Goal: Information Seeking & Learning: Check status

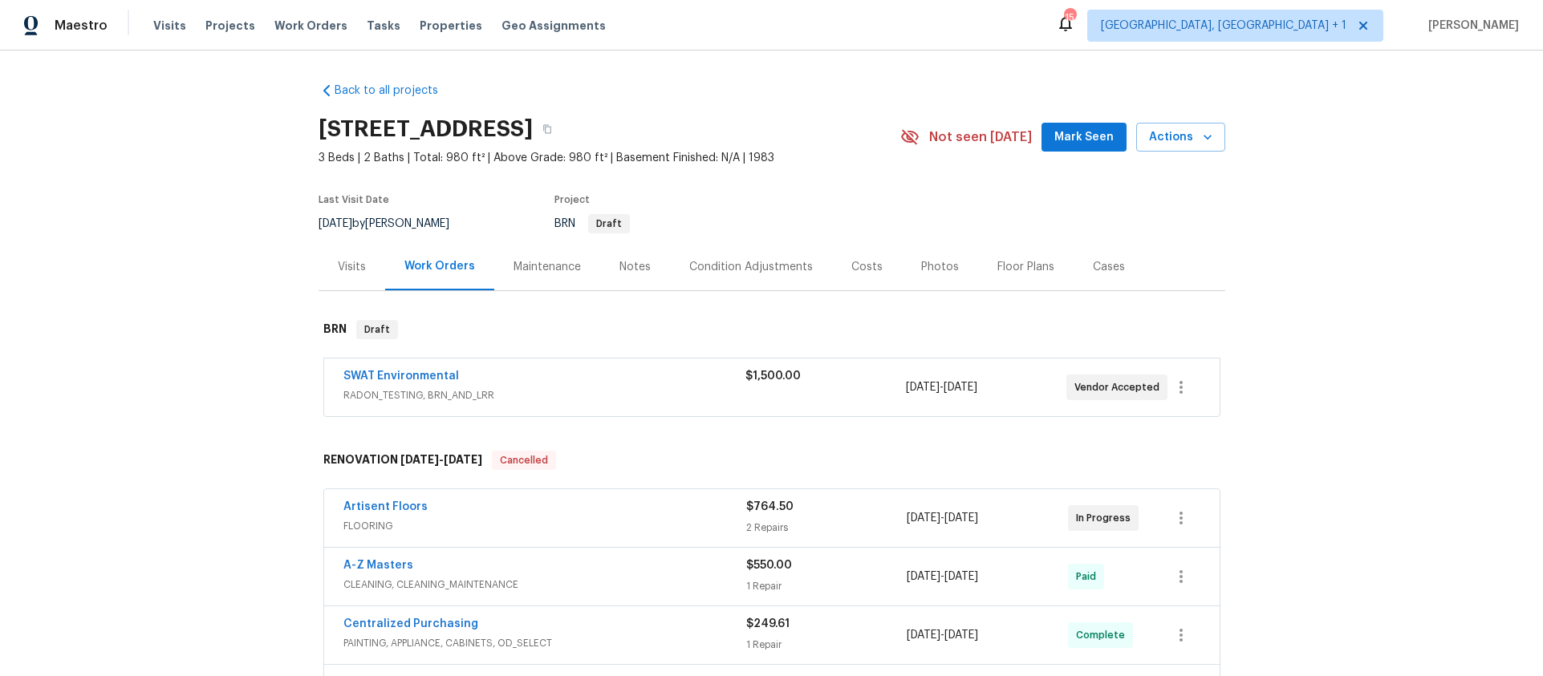
scroll to position [420, 0]
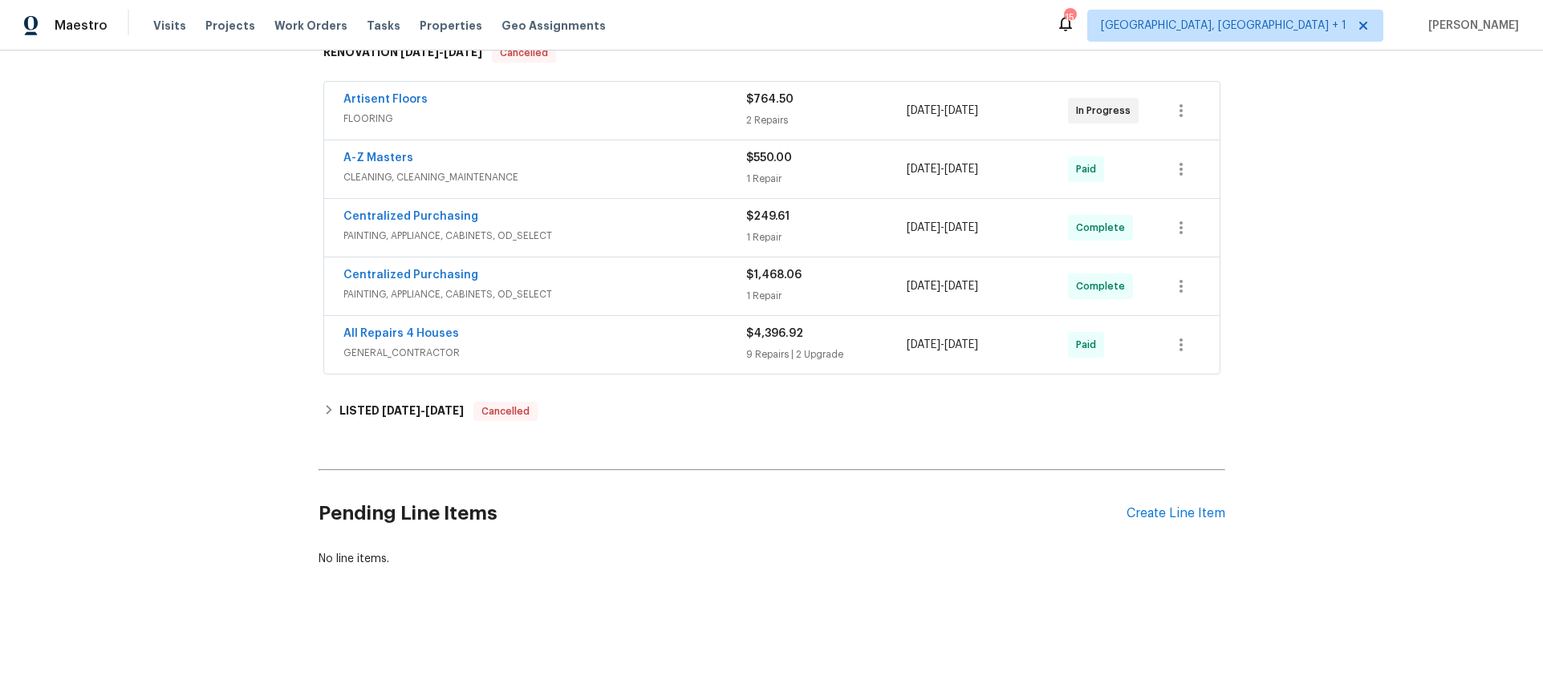
click at [542, 345] on span "GENERAL_CONTRACTOR" at bounding box center [544, 353] width 403 height 16
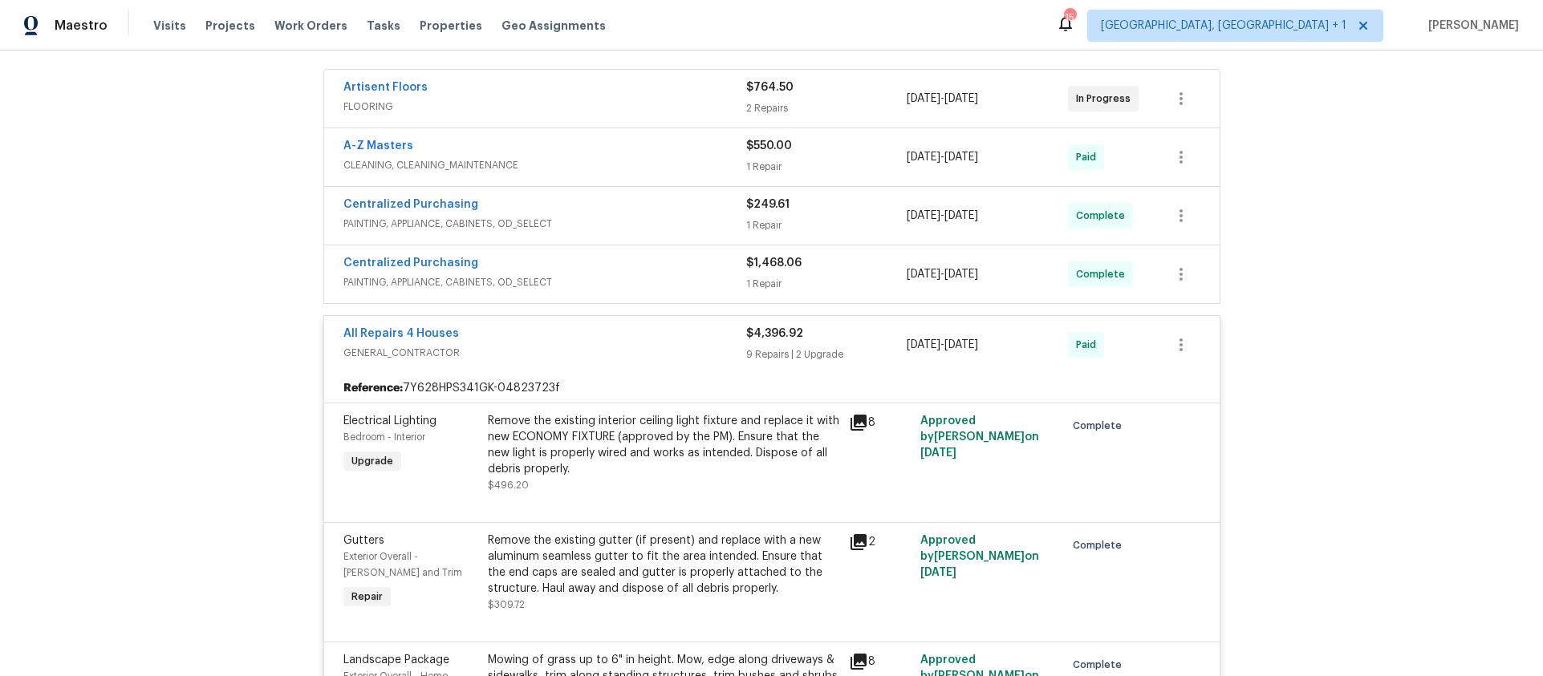
click at [595, 283] on span "PAINTING, APPLIANCE, CABINETS, OD_SELECT" at bounding box center [544, 282] width 403 height 16
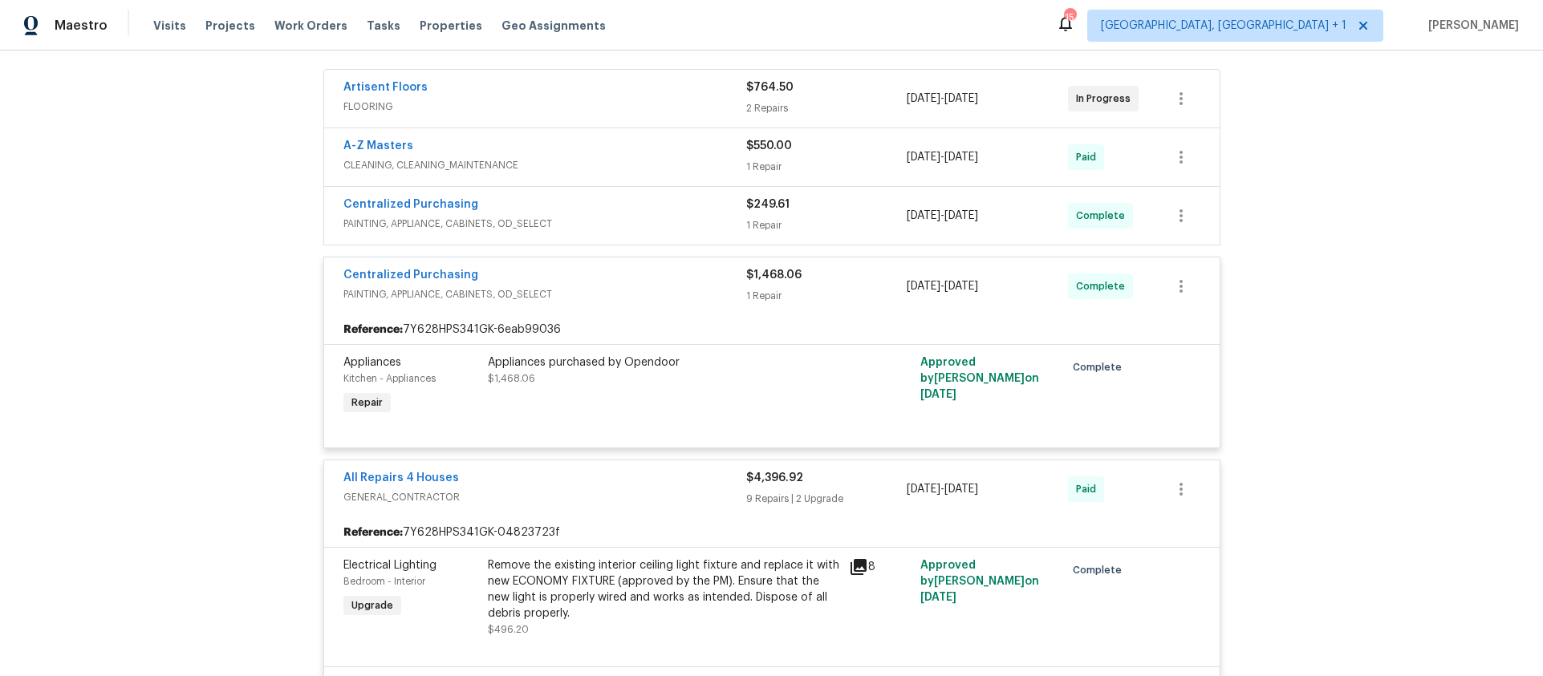
click at [604, 212] on div "Centralized Purchasing" at bounding box center [544, 206] width 403 height 19
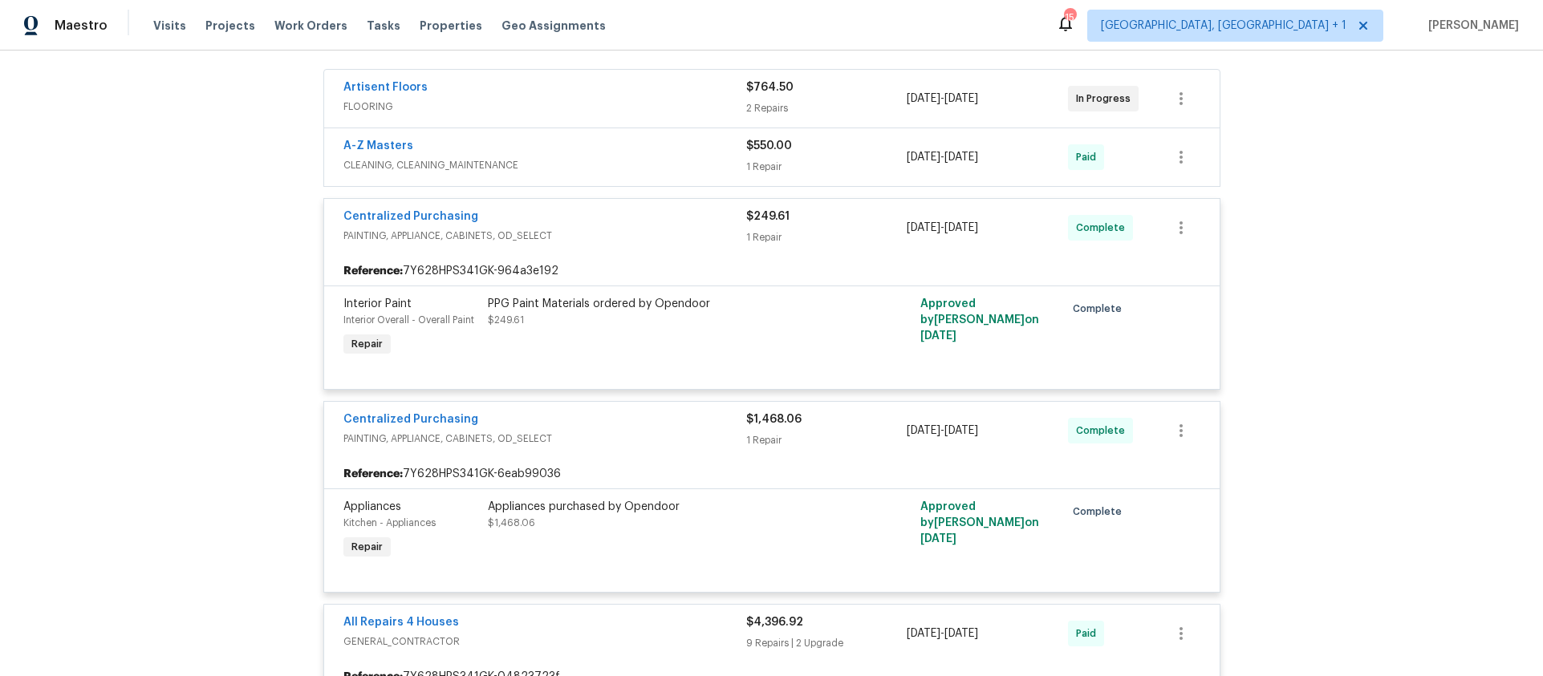
click at [590, 151] on div "A-Z Masters" at bounding box center [544, 147] width 403 height 19
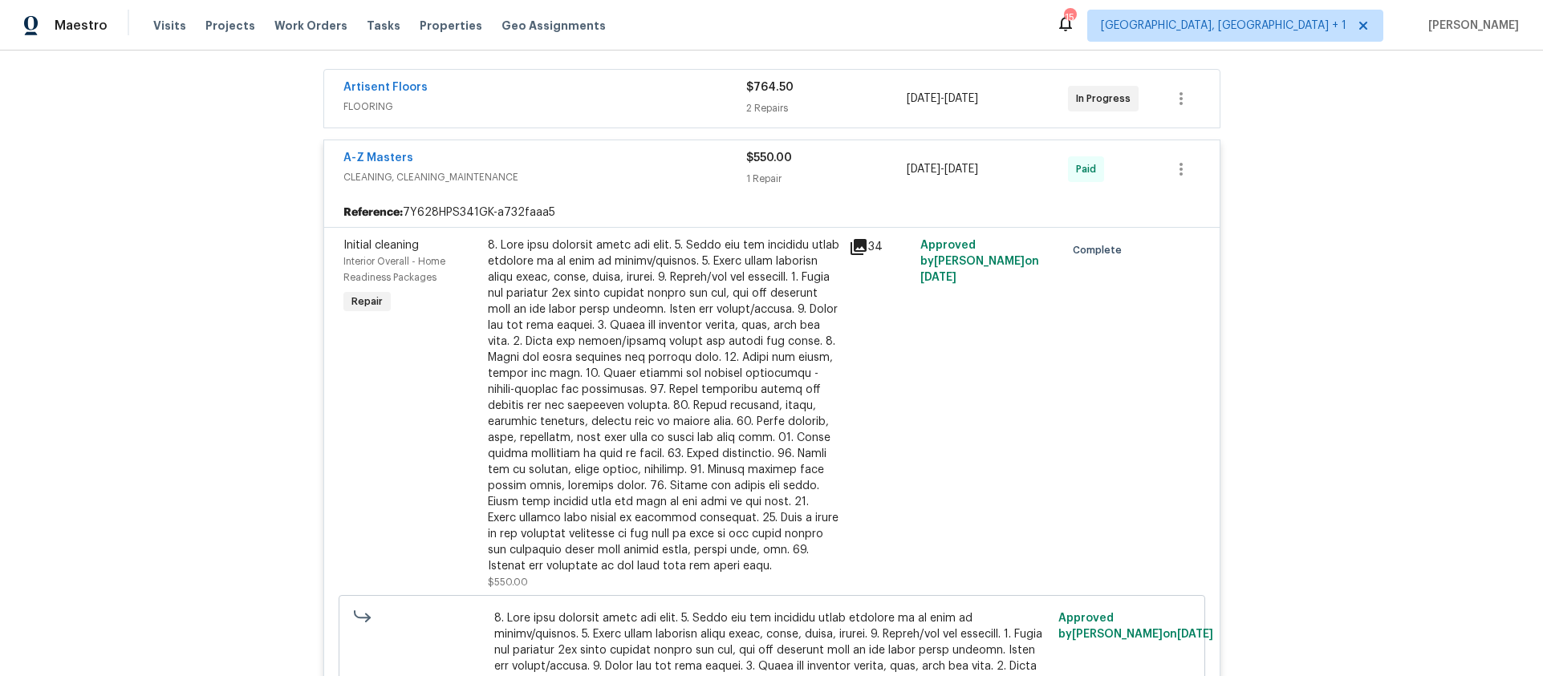
click at [599, 89] on div "Artisent Floors" at bounding box center [544, 88] width 403 height 19
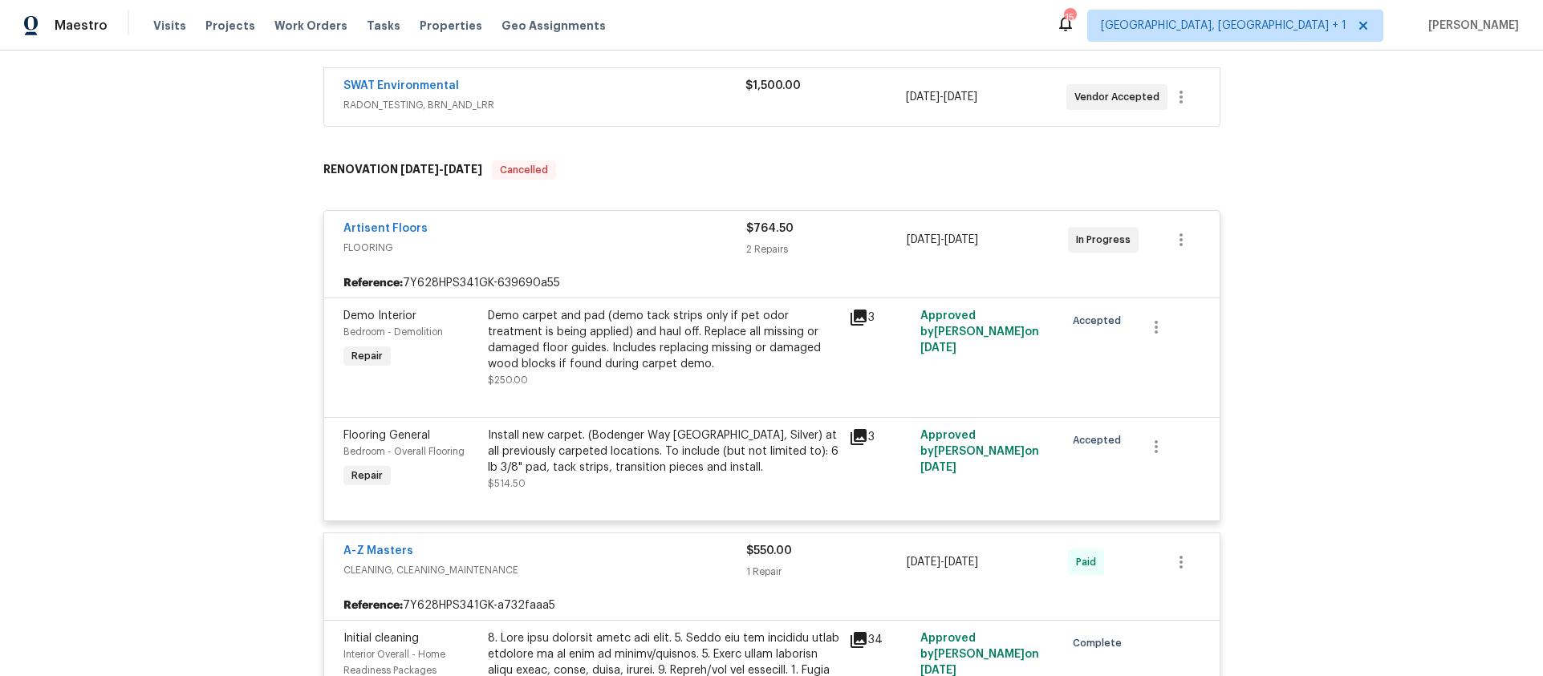
scroll to position [112, 0]
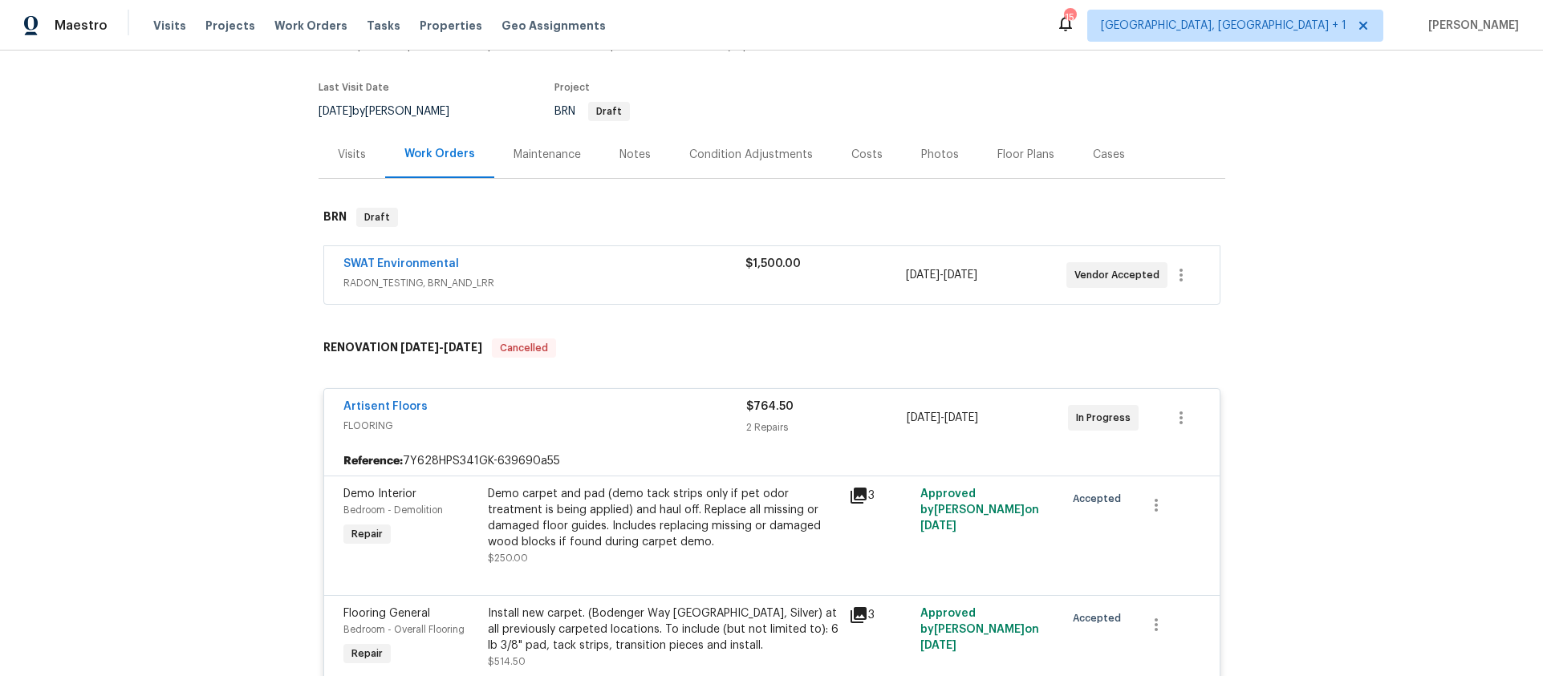
click at [590, 266] on div "SWAT Environmental" at bounding box center [544, 265] width 402 height 19
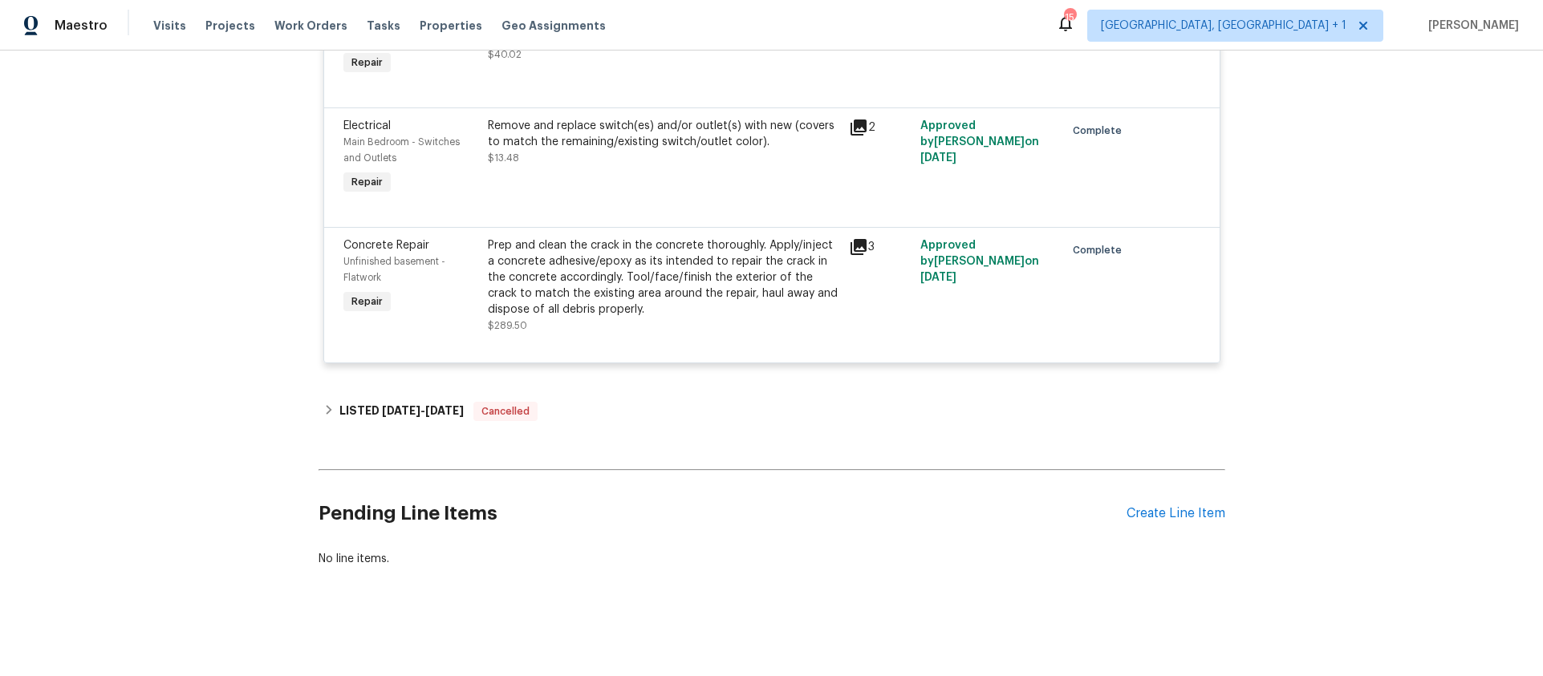
scroll to position [3413, 0]
click at [364, 408] on h6 "LISTED 7/25/25 - 7/26/25" at bounding box center [401, 411] width 124 height 19
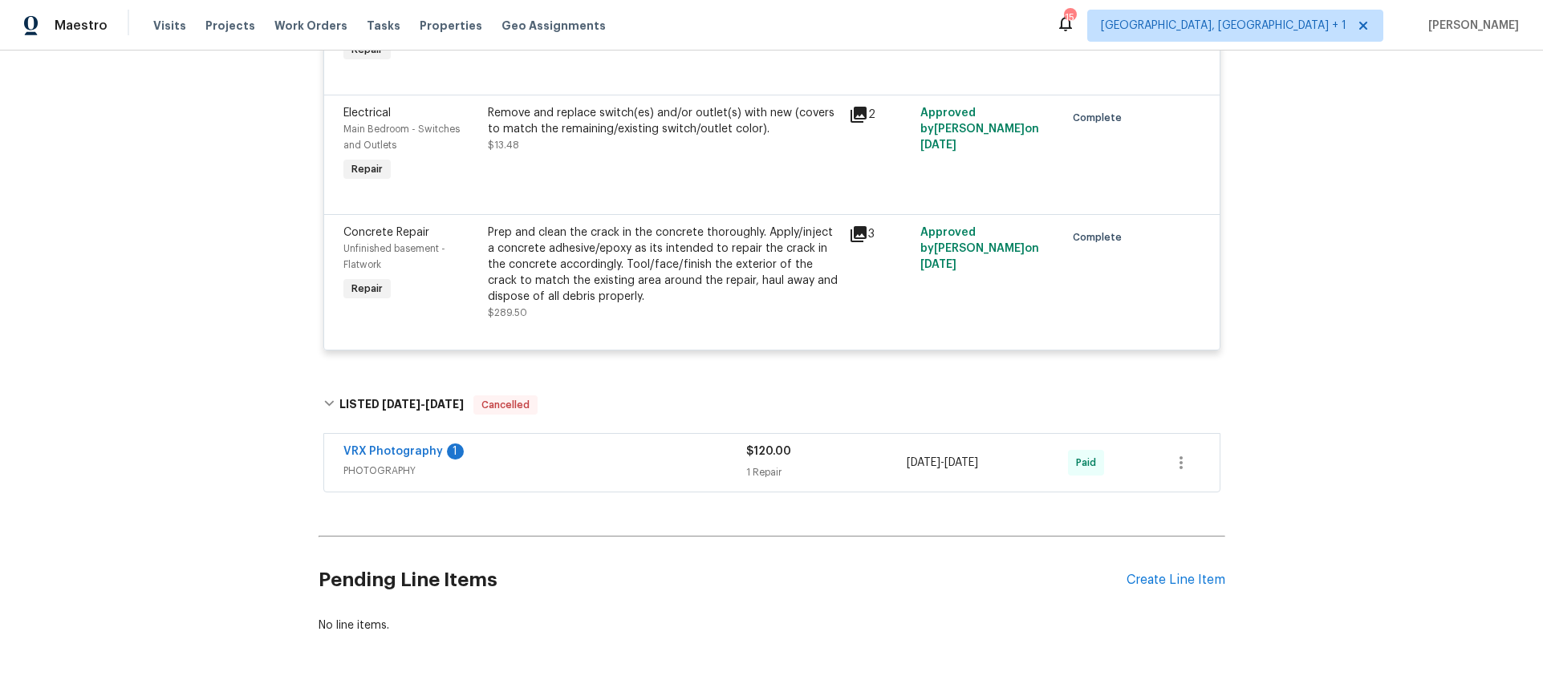
click at [490, 461] on div "VRX Photography 1" at bounding box center [544, 453] width 403 height 19
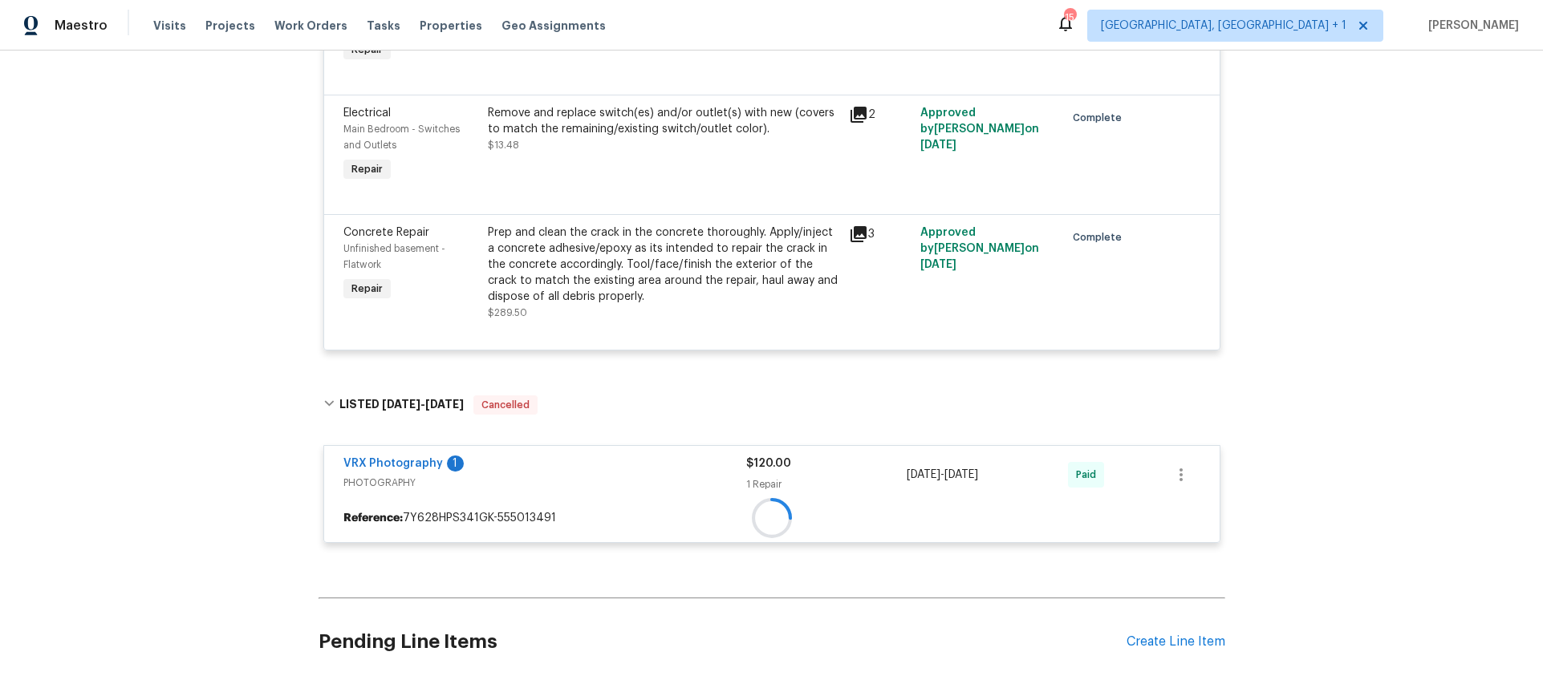
click at [207, 339] on div "Back to all projects 1301 Westchester Dr, Herculaneum, MO 63048 3 Beds | 2 Bath…" at bounding box center [771, 364] width 1543 height 626
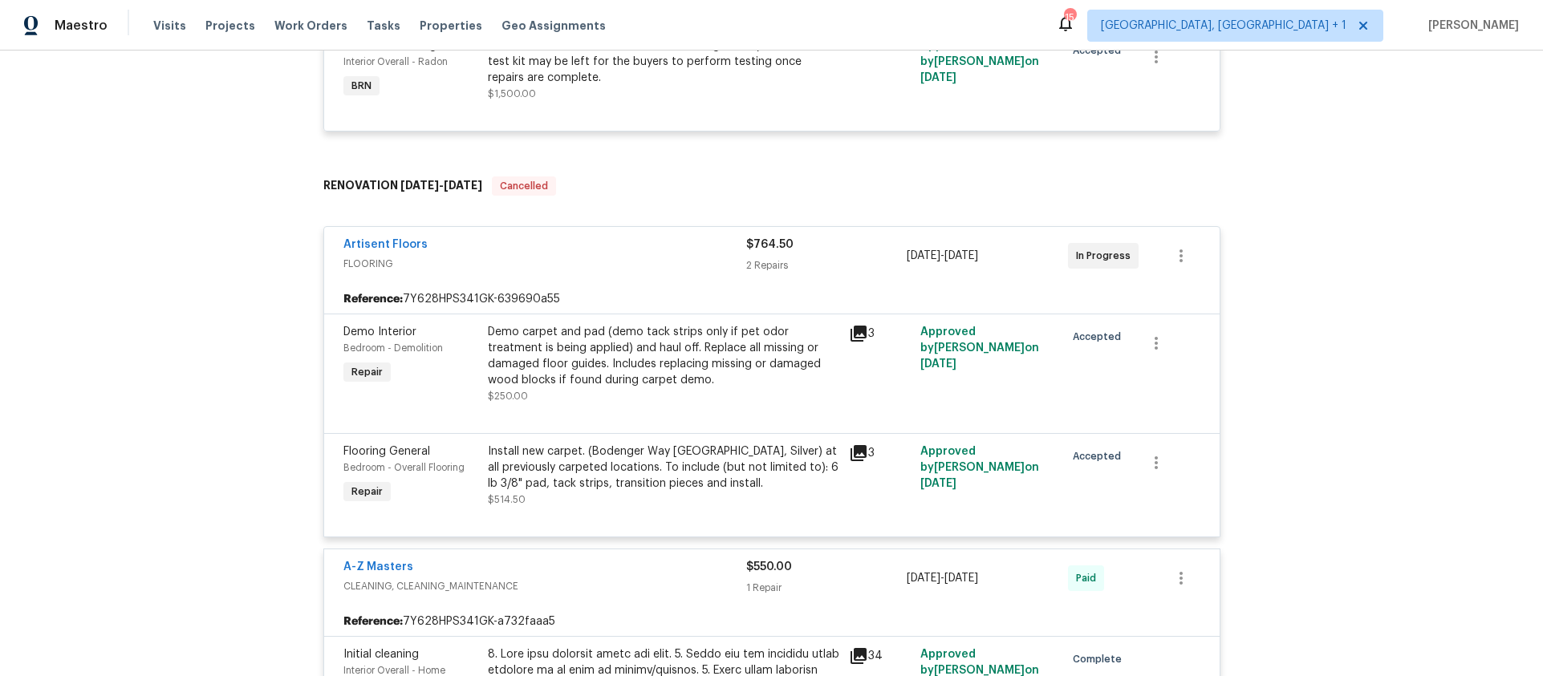
scroll to position [419, 0]
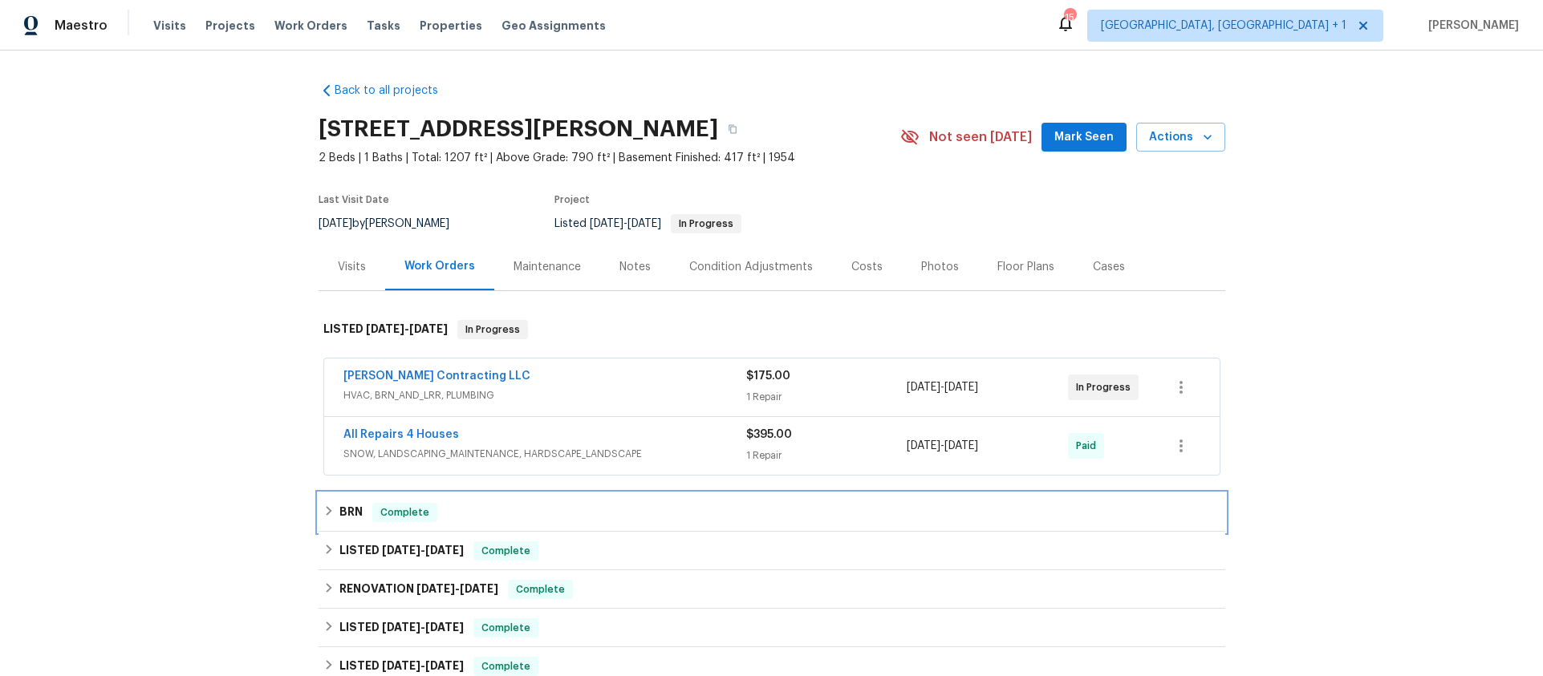
click at [458, 504] on div "BRN Complete" at bounding box center [771, 512] width 897 height 19
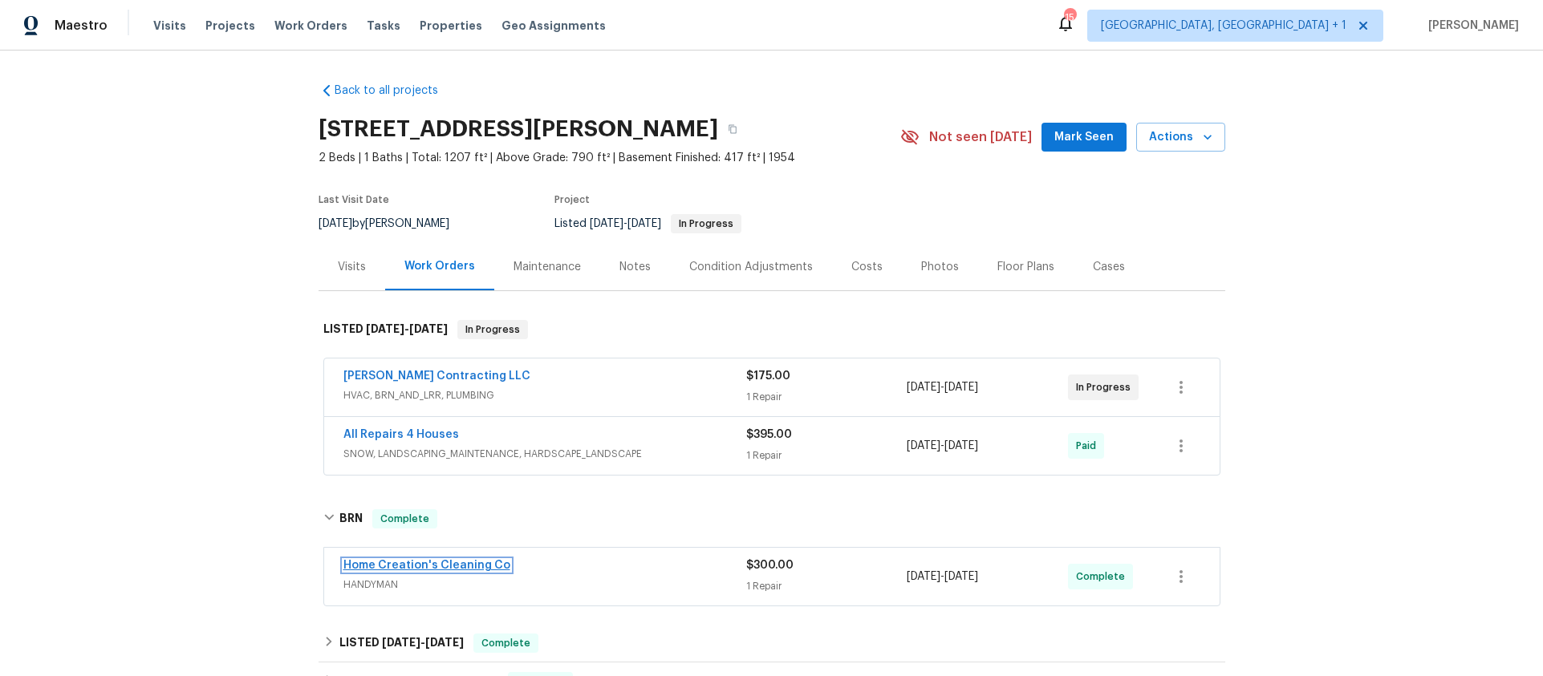
click at [469, 569] on link "Home Creation's Cleaning Co" at bounding box center [426, 565] width 167 height 11
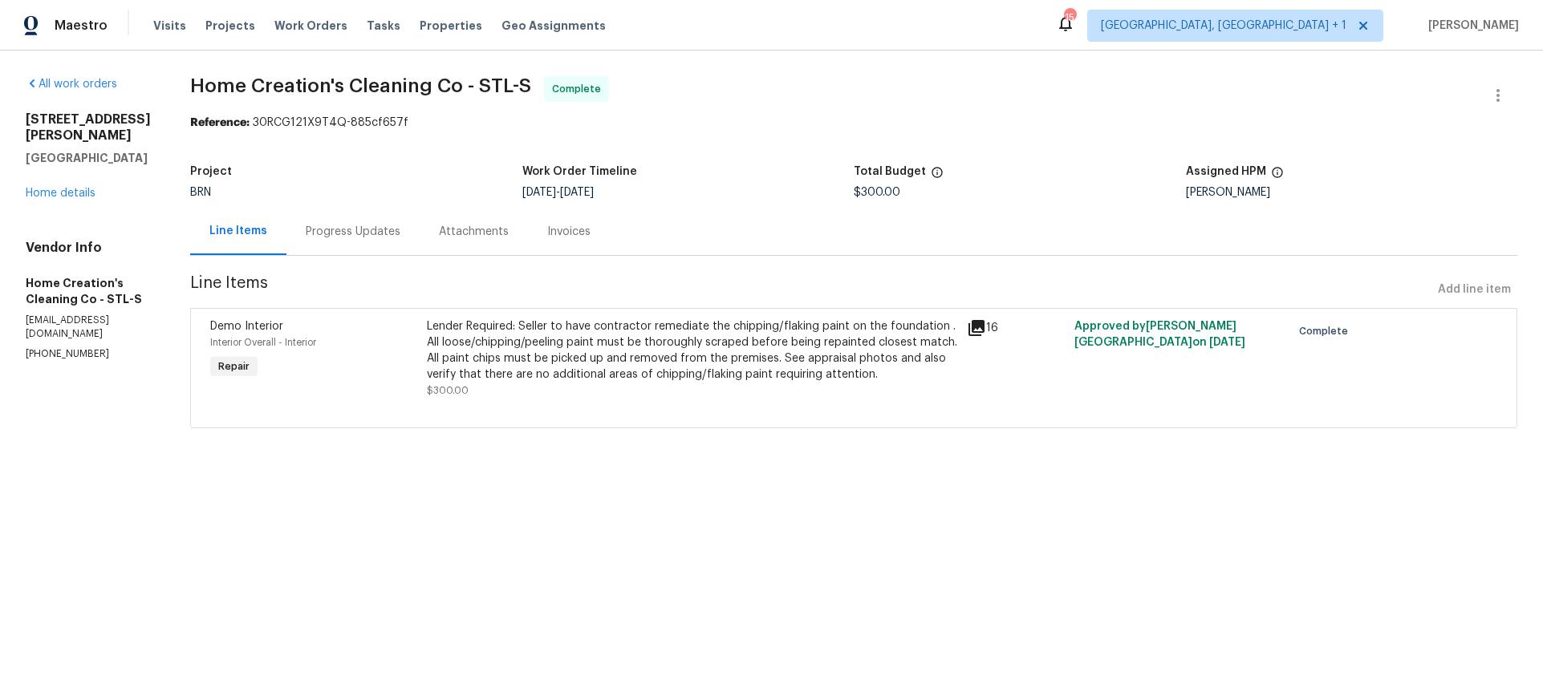
click at [362, 252] on div "Progress Updates" at bounding box center [352, 231] width 133 height 47
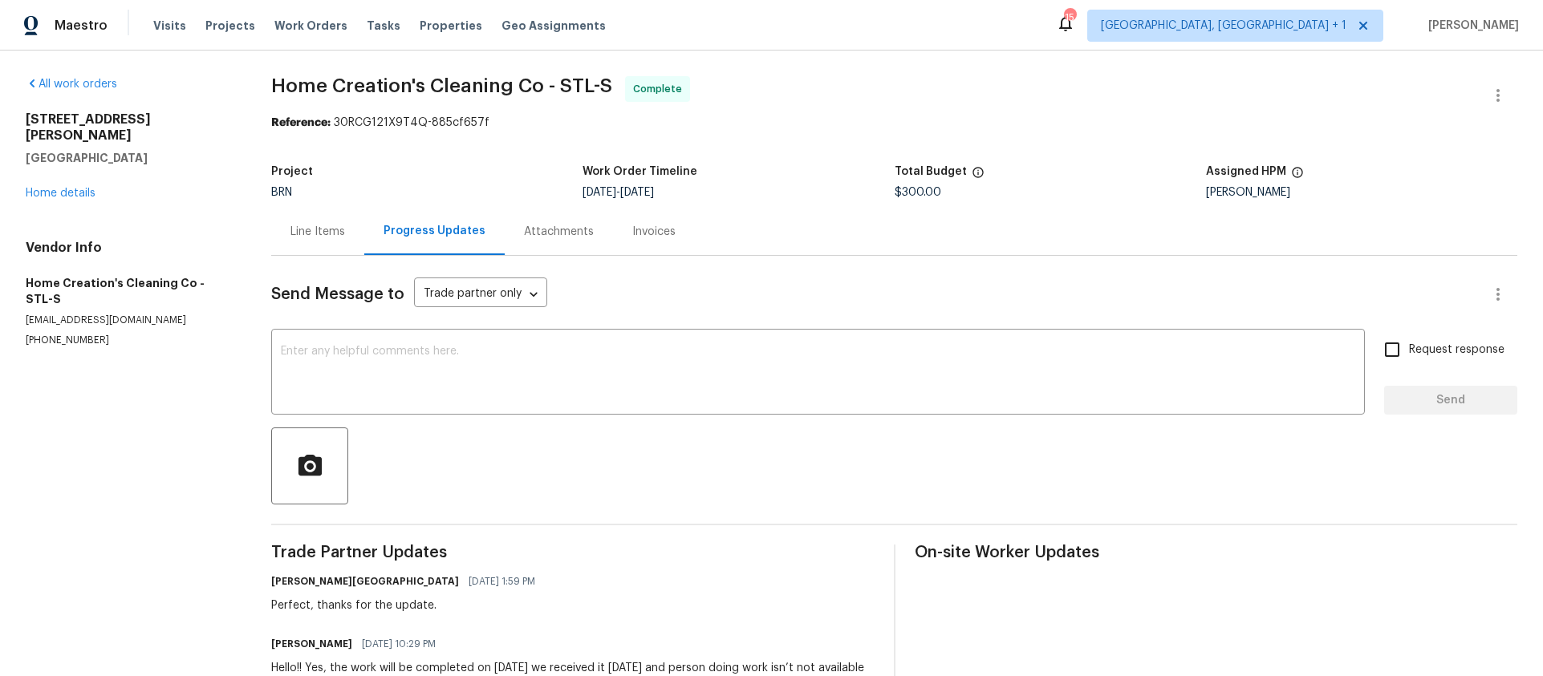
click at [323, 236] on div "Line Items" at bounding box center [317, 232] width 55 height 16
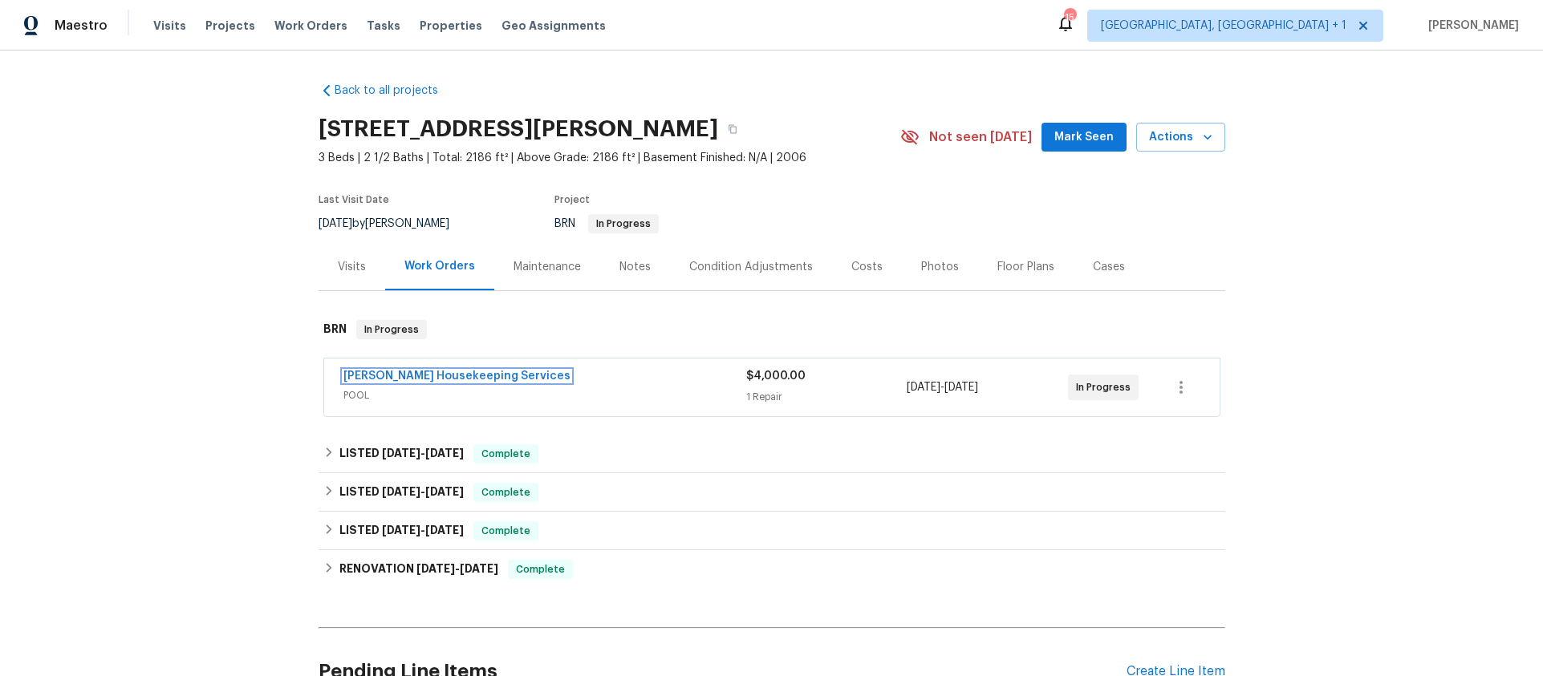
drag, startPoint x: 414, startPoint y: 376, endPoint x: 393, endPoint y: 402, distance: 33.7
click at [414, 375] on link "Arelis Housekeeping Services" at bounding box center [456, 376] width 227 height 11
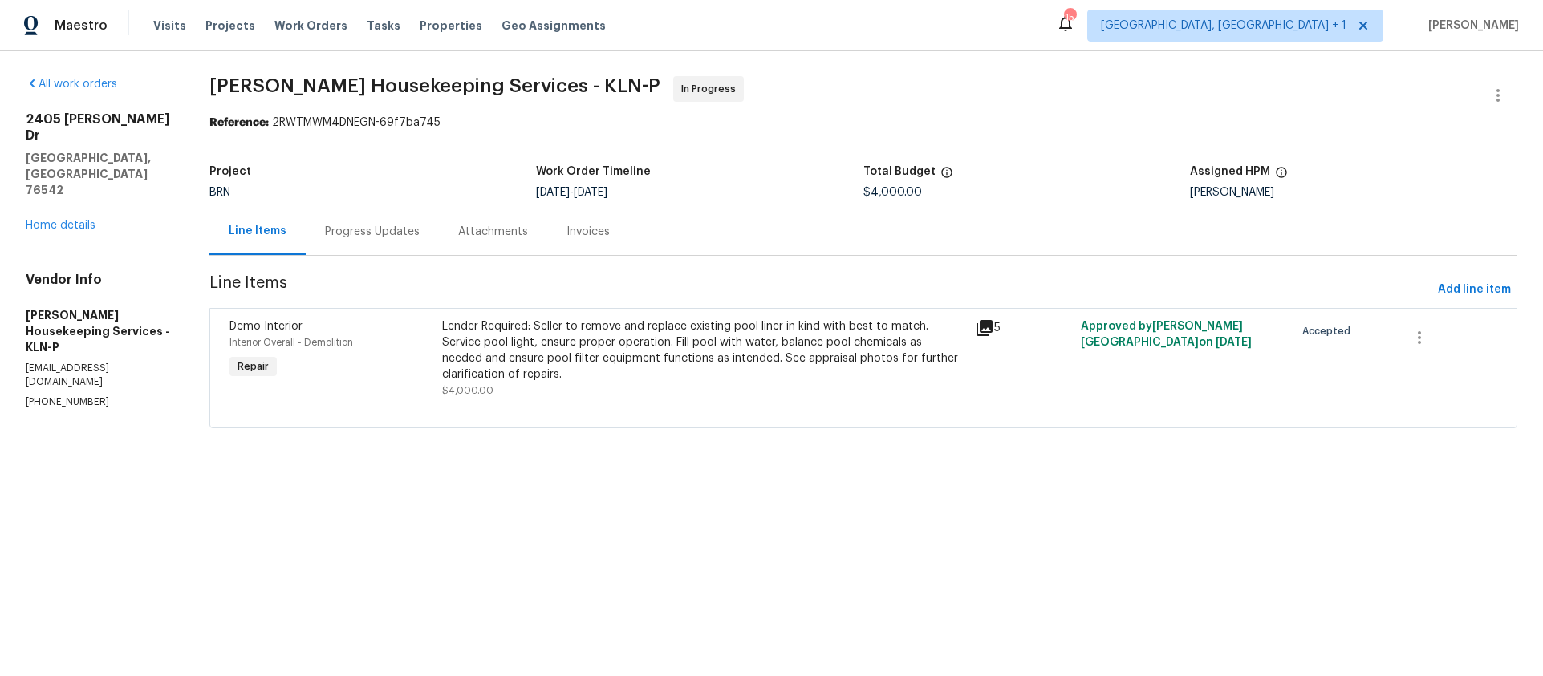
click at [372, 223] on div "Progress Updates" at bounding box center [372, 231] width 133 height 47
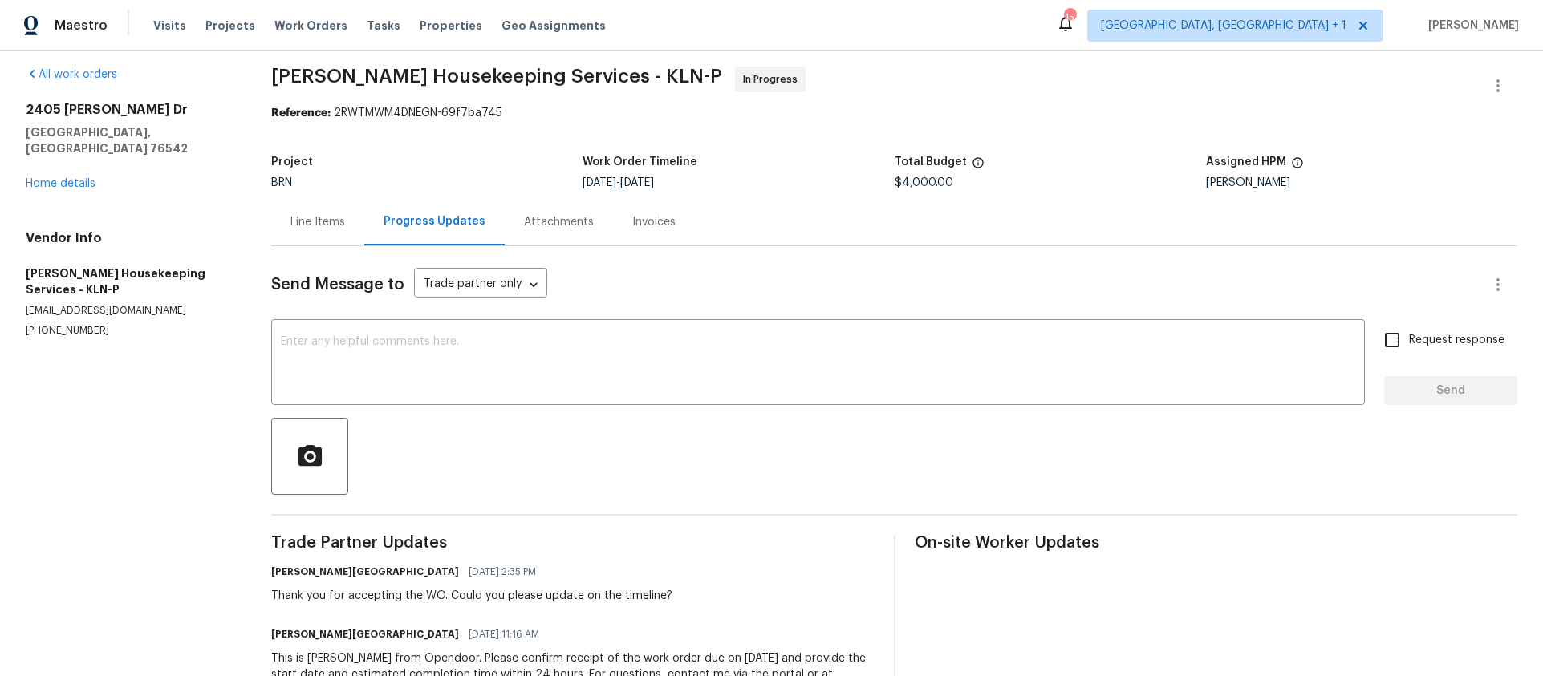
scroll to position [78, 0]
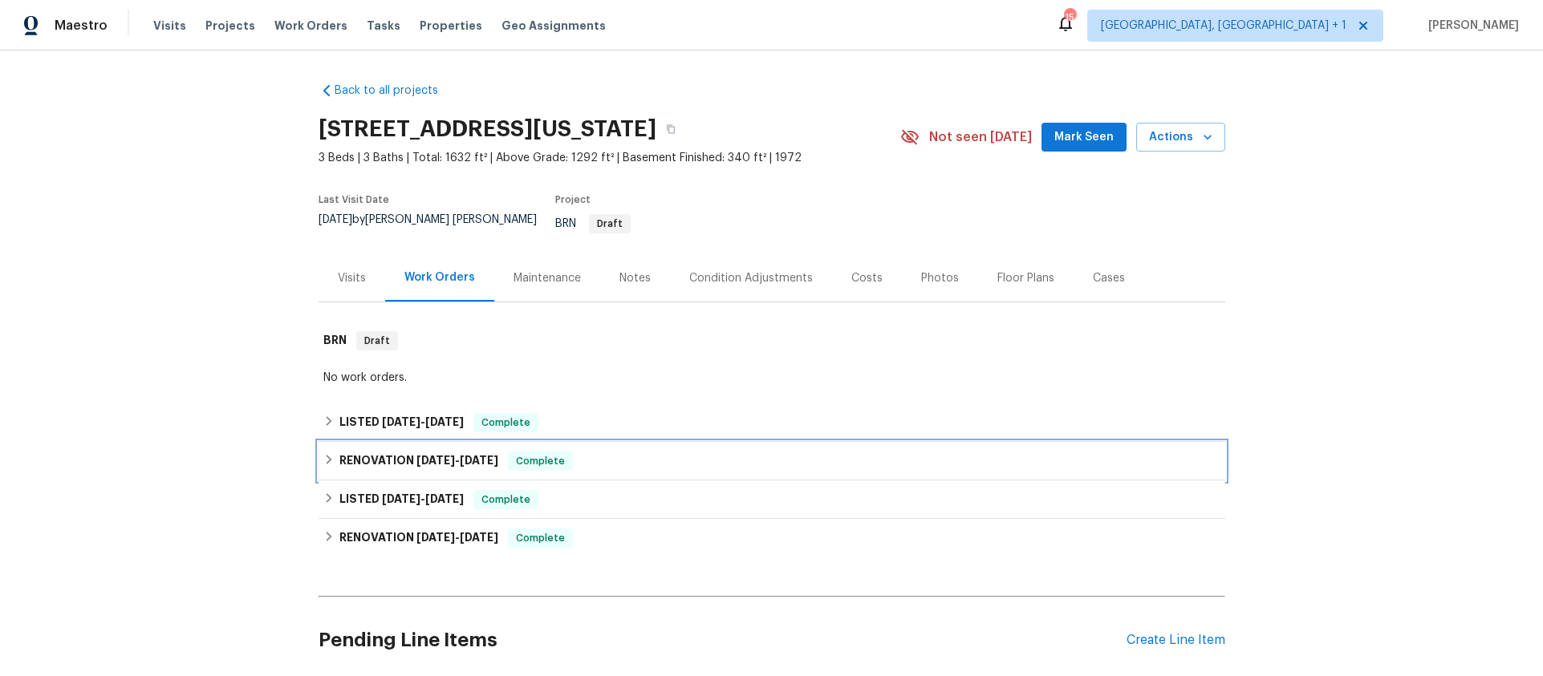
drag, startPoint x: 494, startPoint y: 441, endPoint x: 494, endPoint y: 429, distance: 12.0
click at [494, 442] on div "RENOVATION [DATE] - [DATE] Complete" at bounding box center [772, 461] width 907 height 39
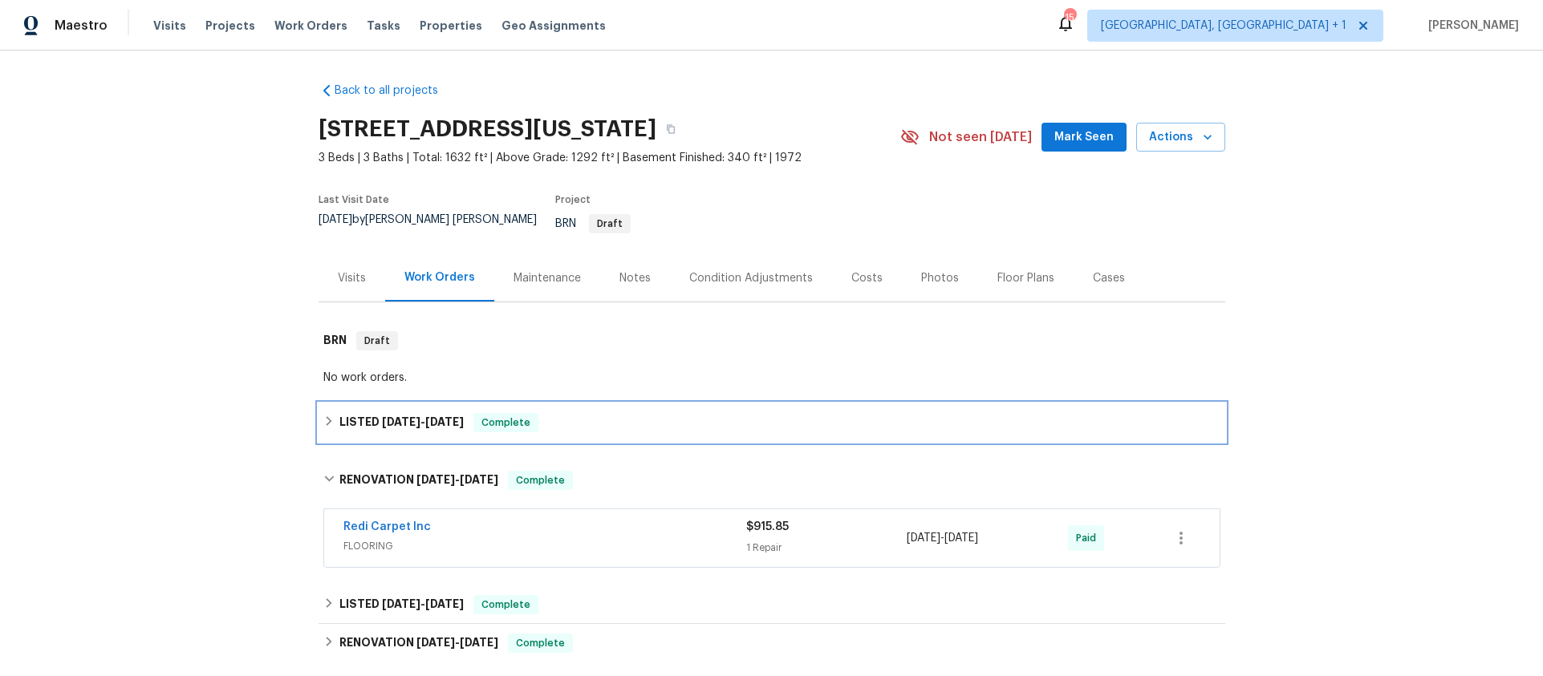
click at [491, 415] on span "Complete" at bounding box center [506, 423] width 62 height 16
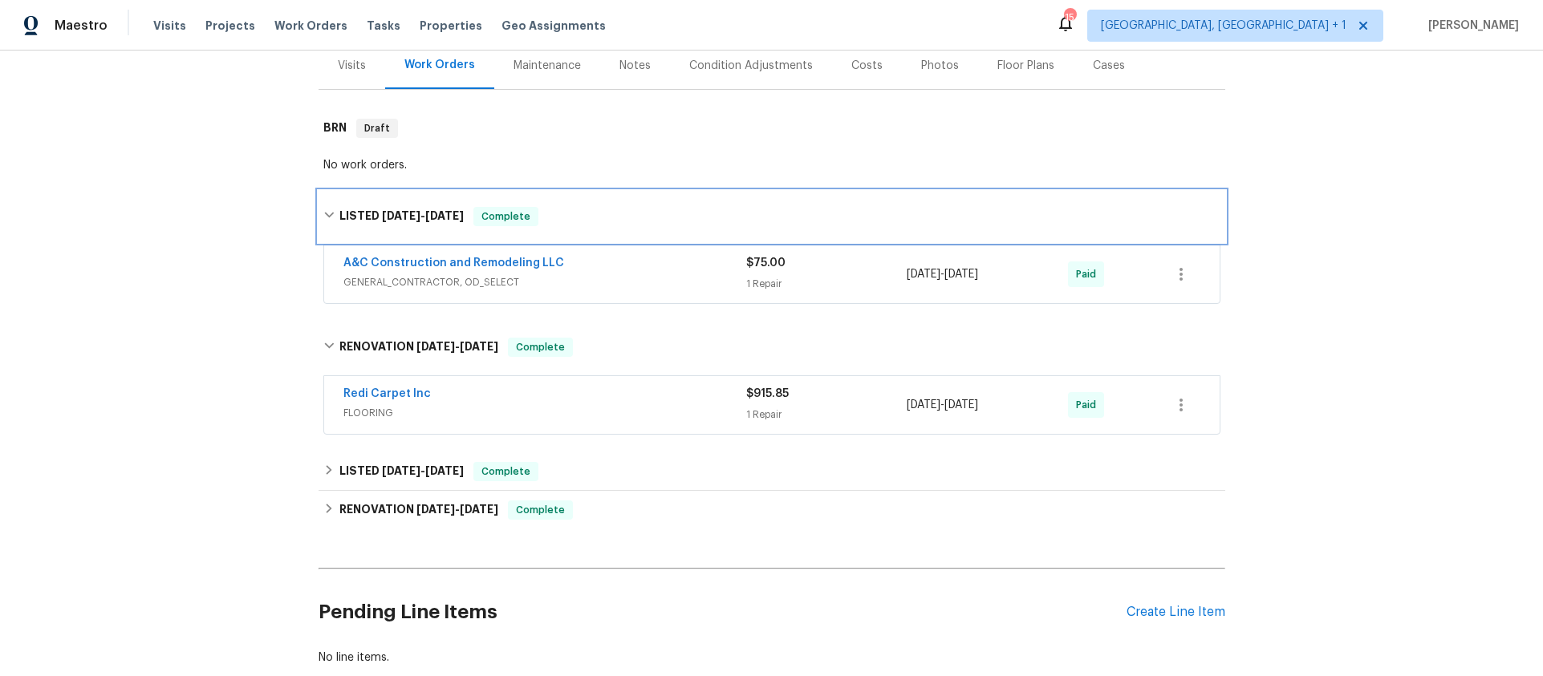
scroll to position [265, 0]
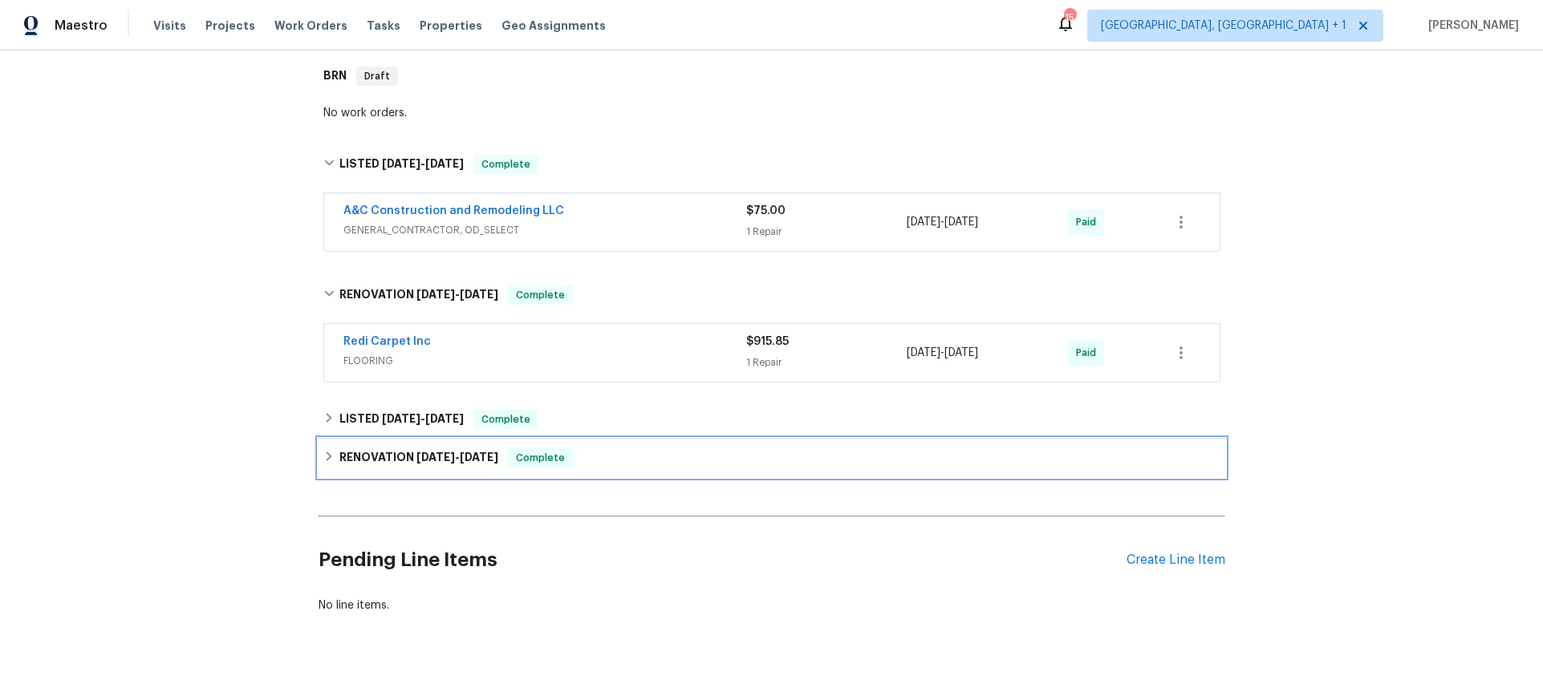
click at [603, 439] on div "RENOVATION [DATE] - [DATE] Complete" at bounding box center [772, 458] width 907 height 39
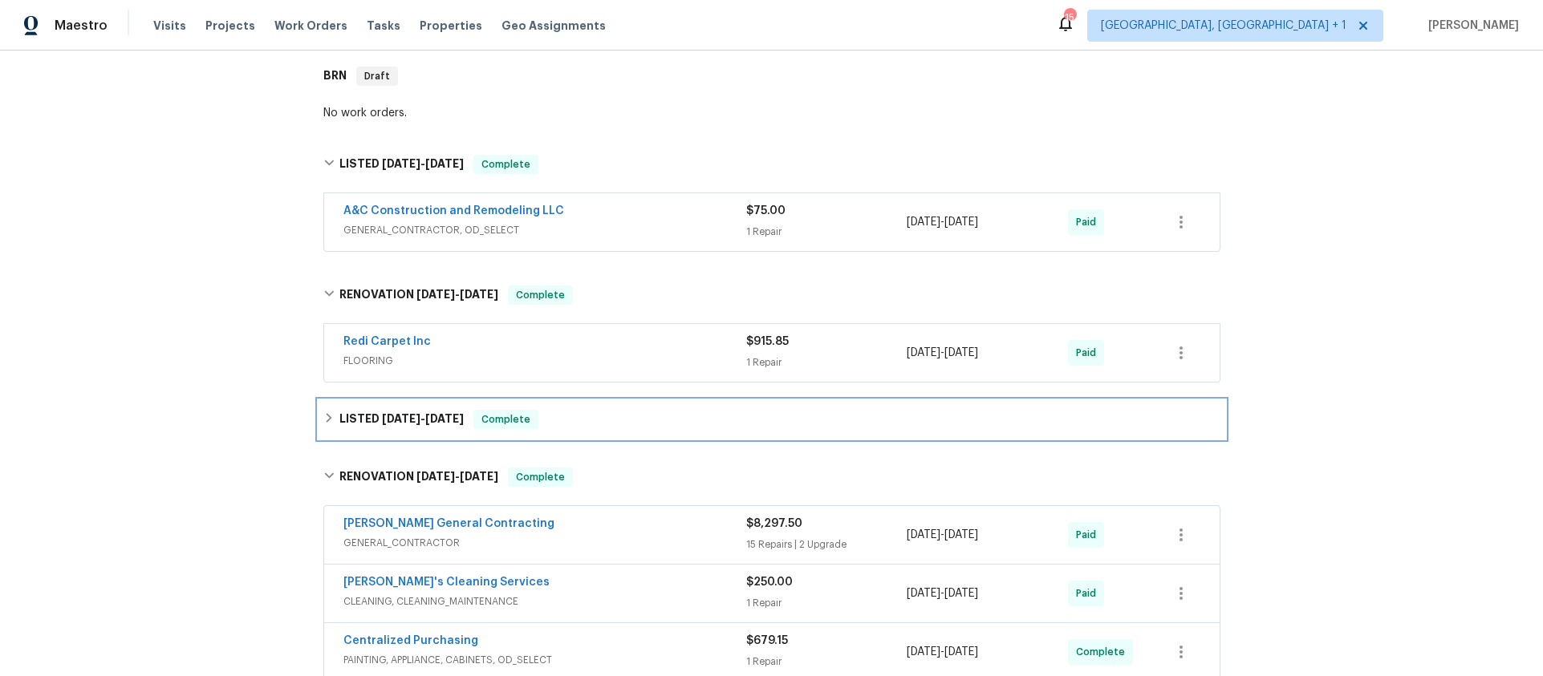
click at [602, 410] on div "LISTED [DATE] - [DATE] Complete" at bounding box center [771, 419] width 897 height 19
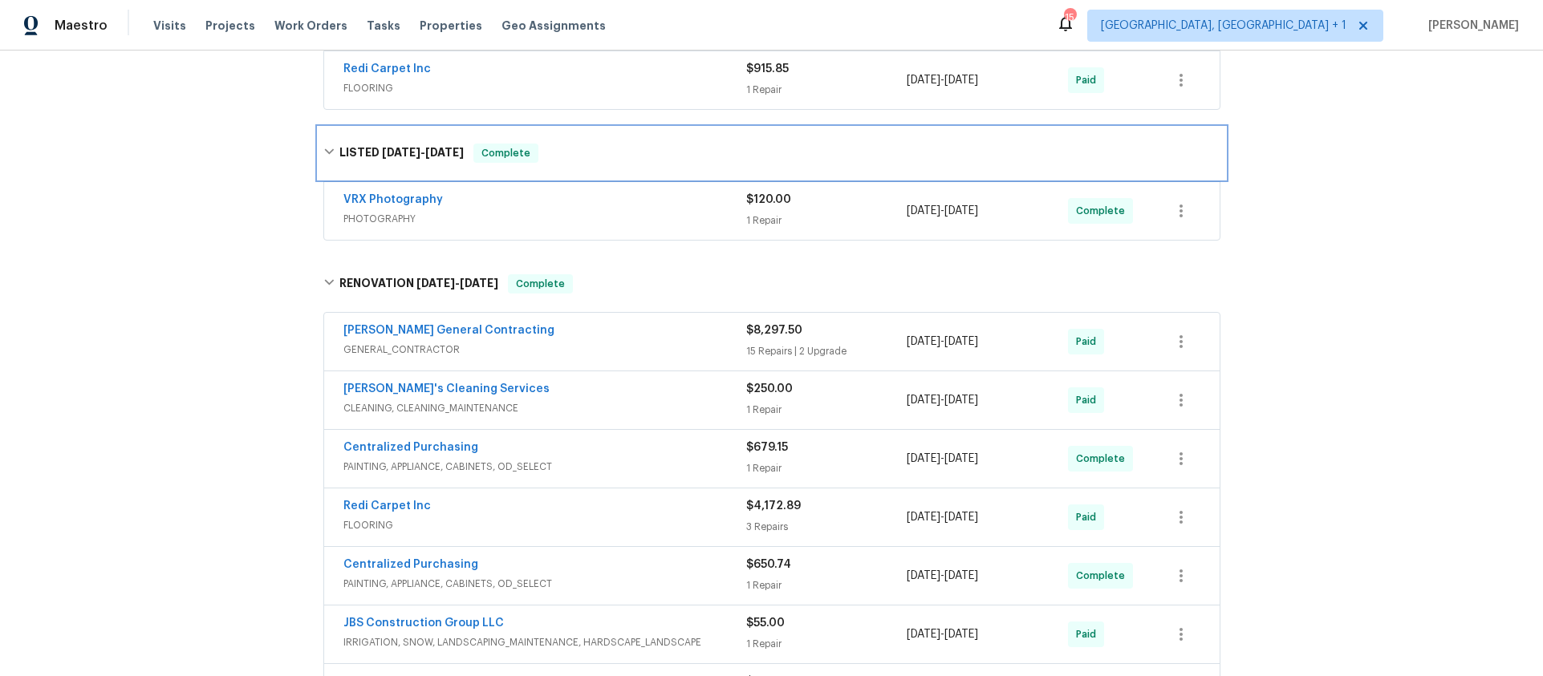
scroll to position [835, 0]
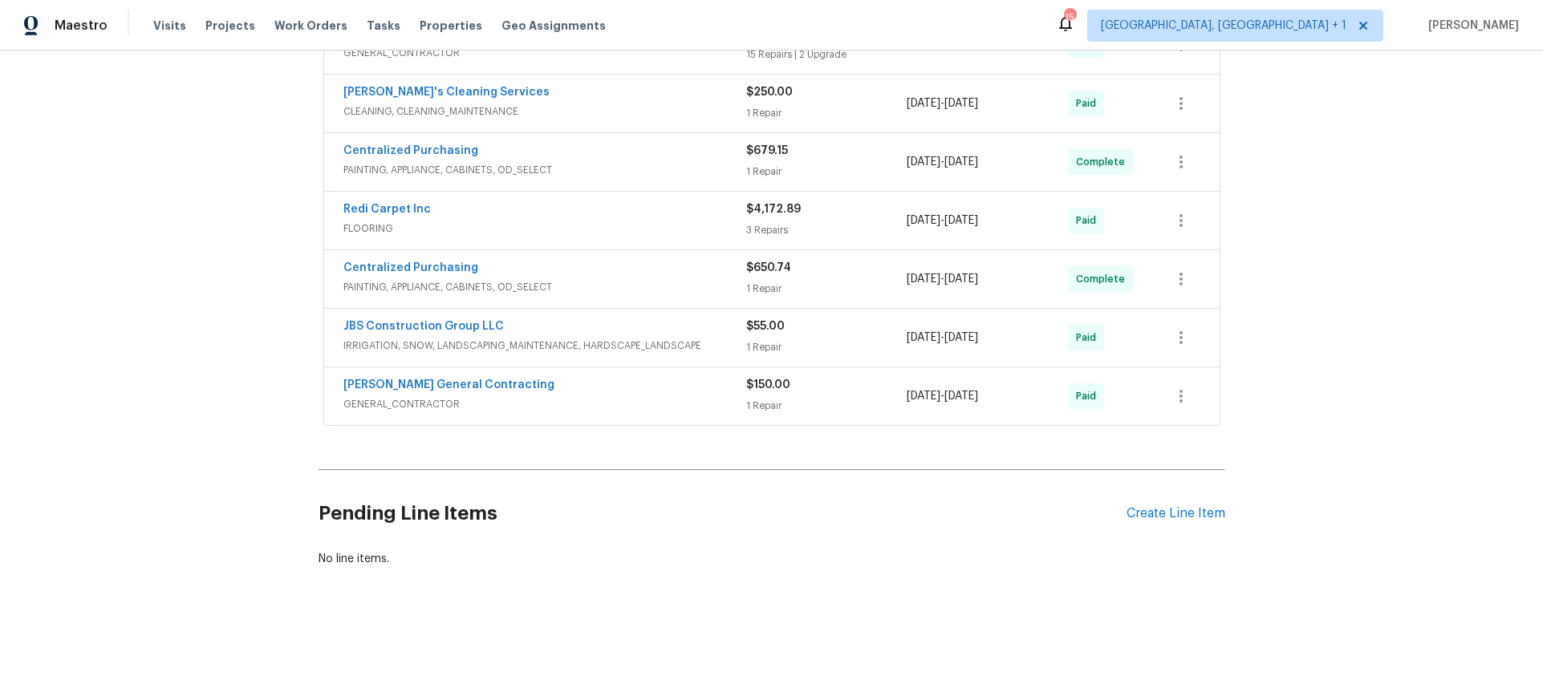
click at [620, 396] on span "GENERAL_CONTRACTOR" at bounding box center [544, 404] width 403 height 16
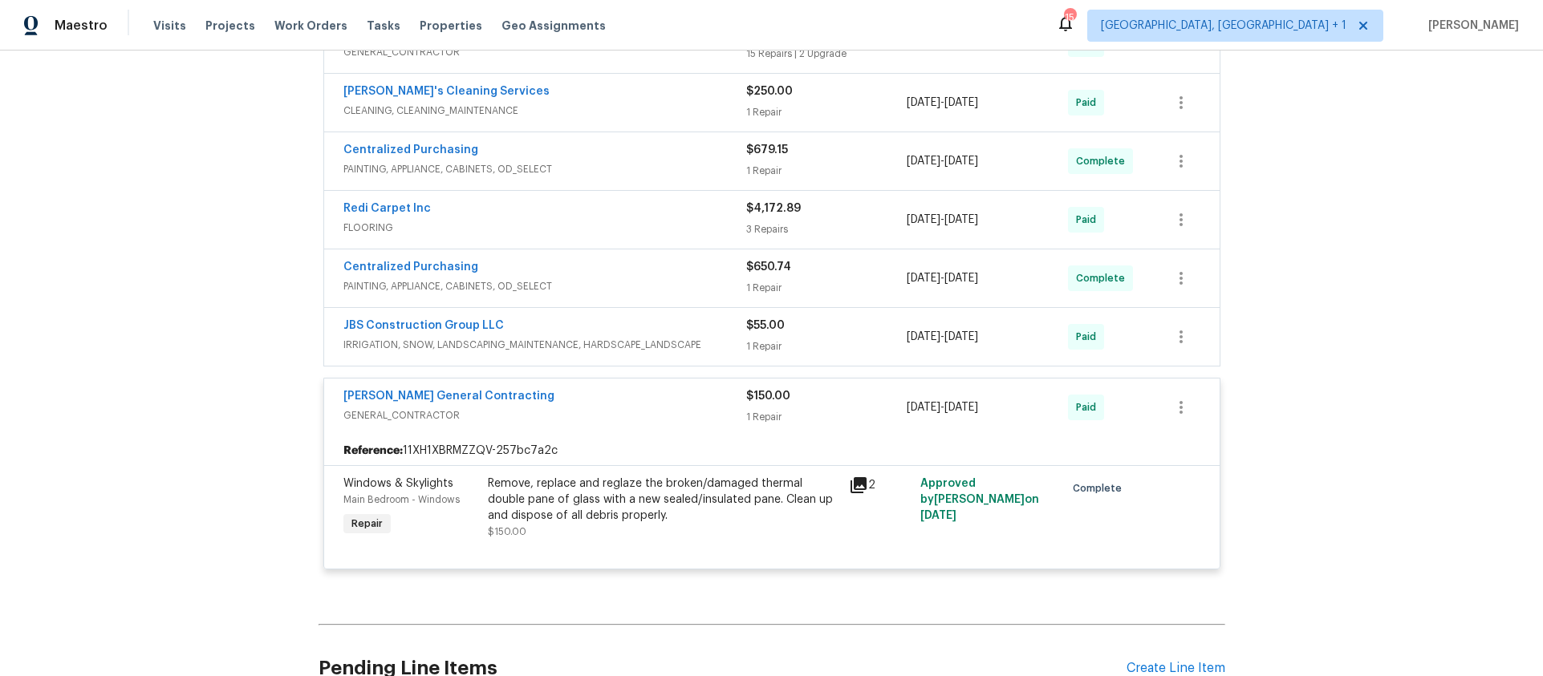
click at [596, 324] on div "JBS Construction Group LLC" at bounding box center [544, 327] width 403 height 19
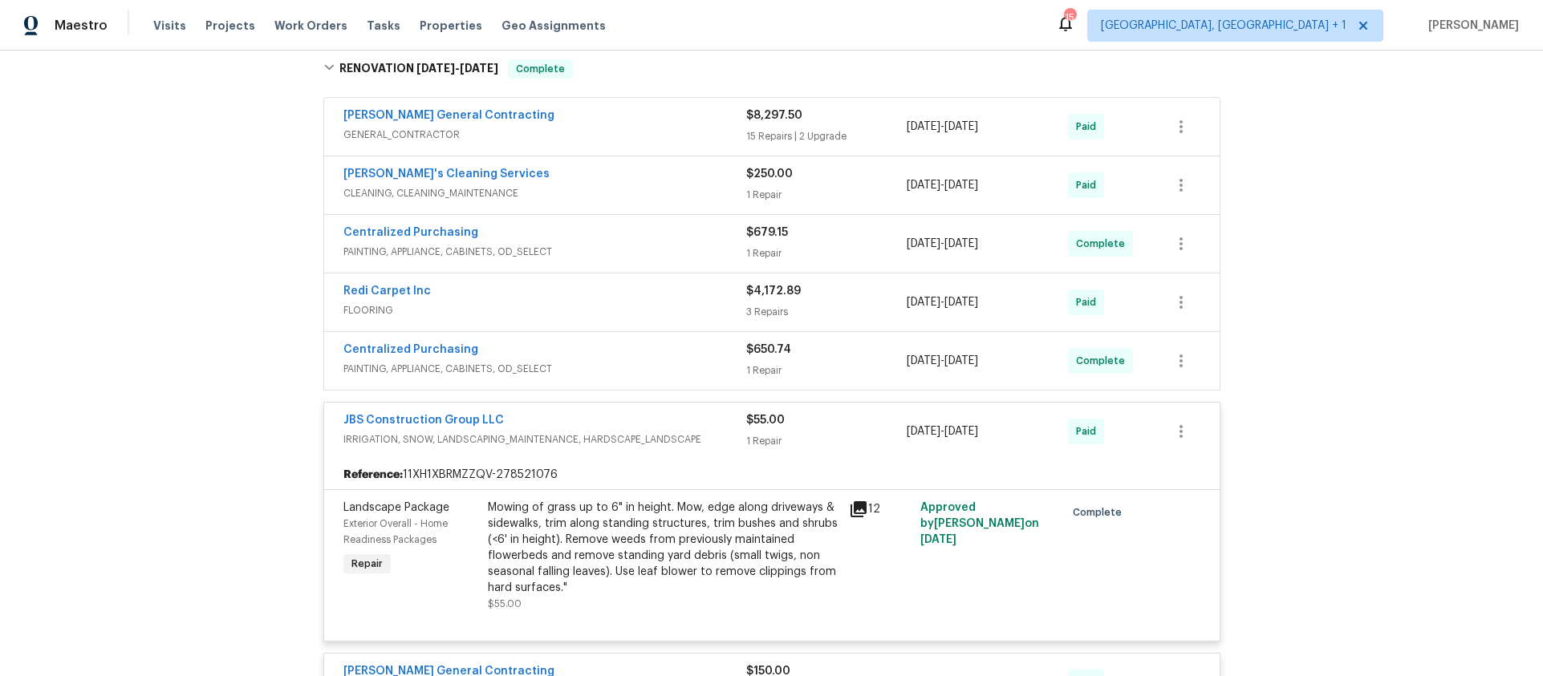
scroll to position [749, 0]
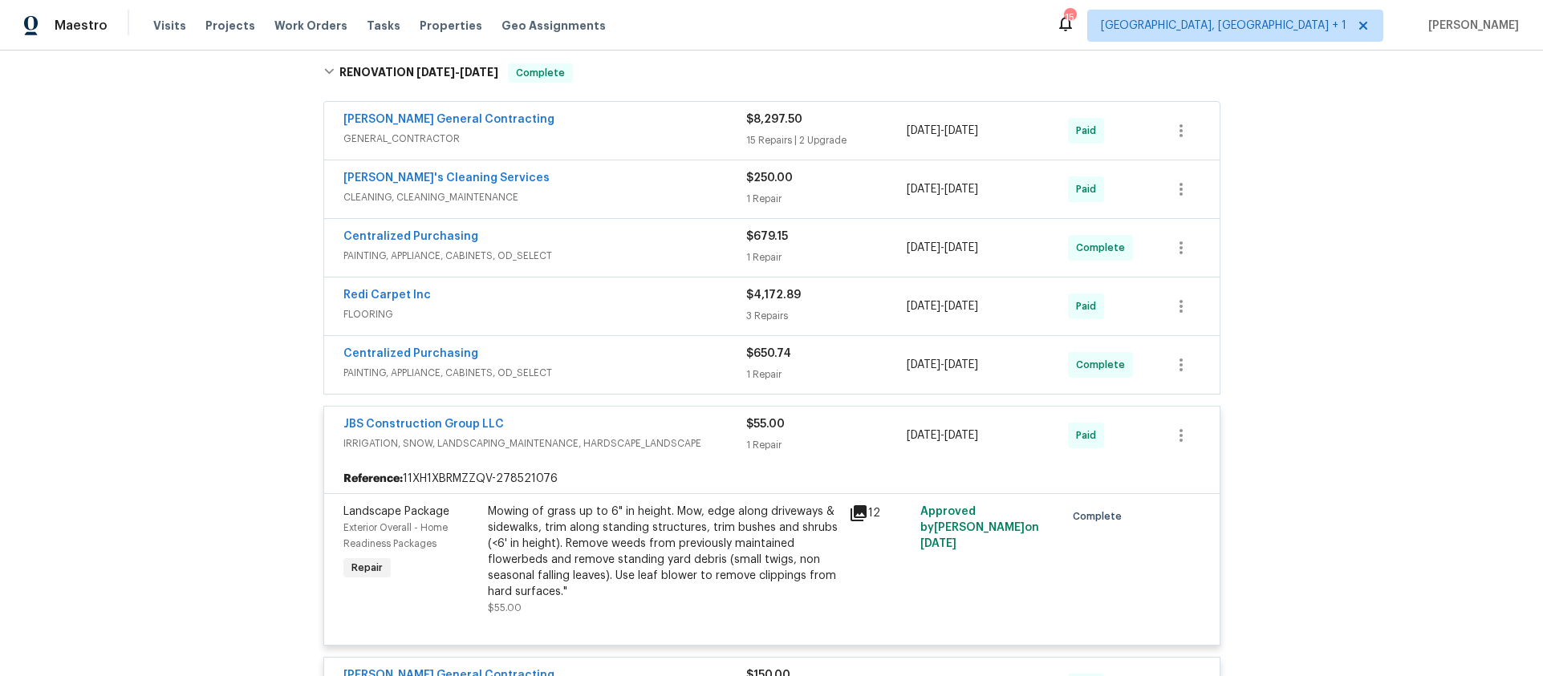
click at [587, 347] on div "Centralized Purchasing" at bounding box center [544, 355] width 403 height 19
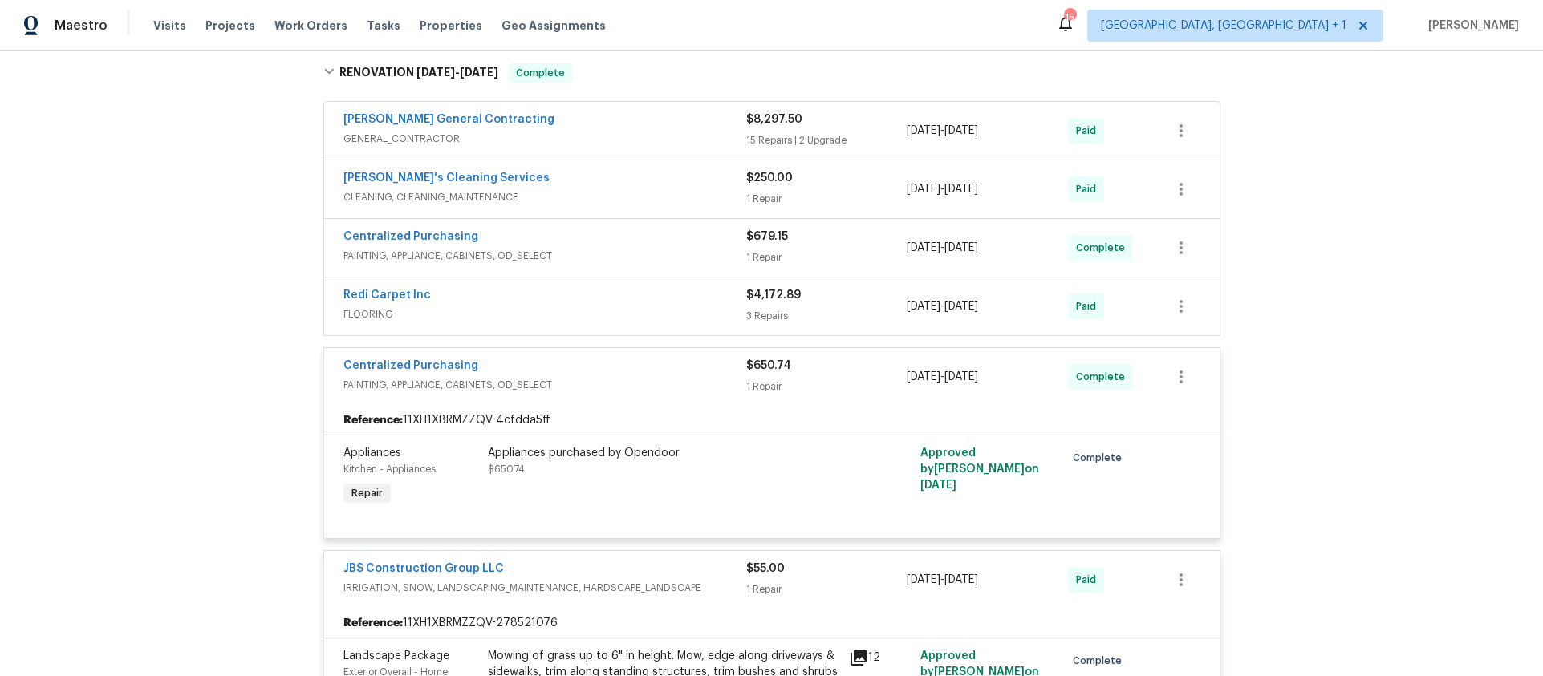
click at [574, 307] on span "FLOORING" at bounding box center [544, 315] width 403 height 16
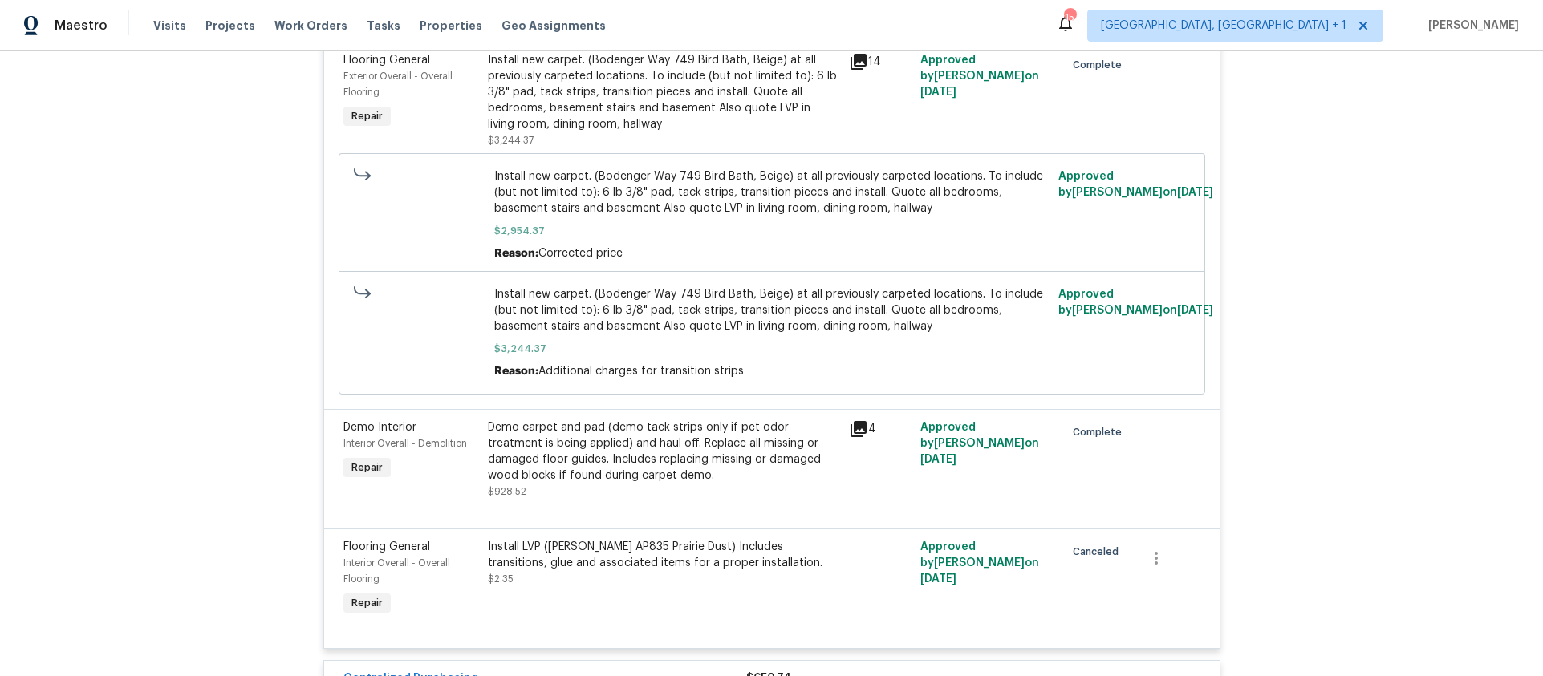
scroll to position [821, 0]
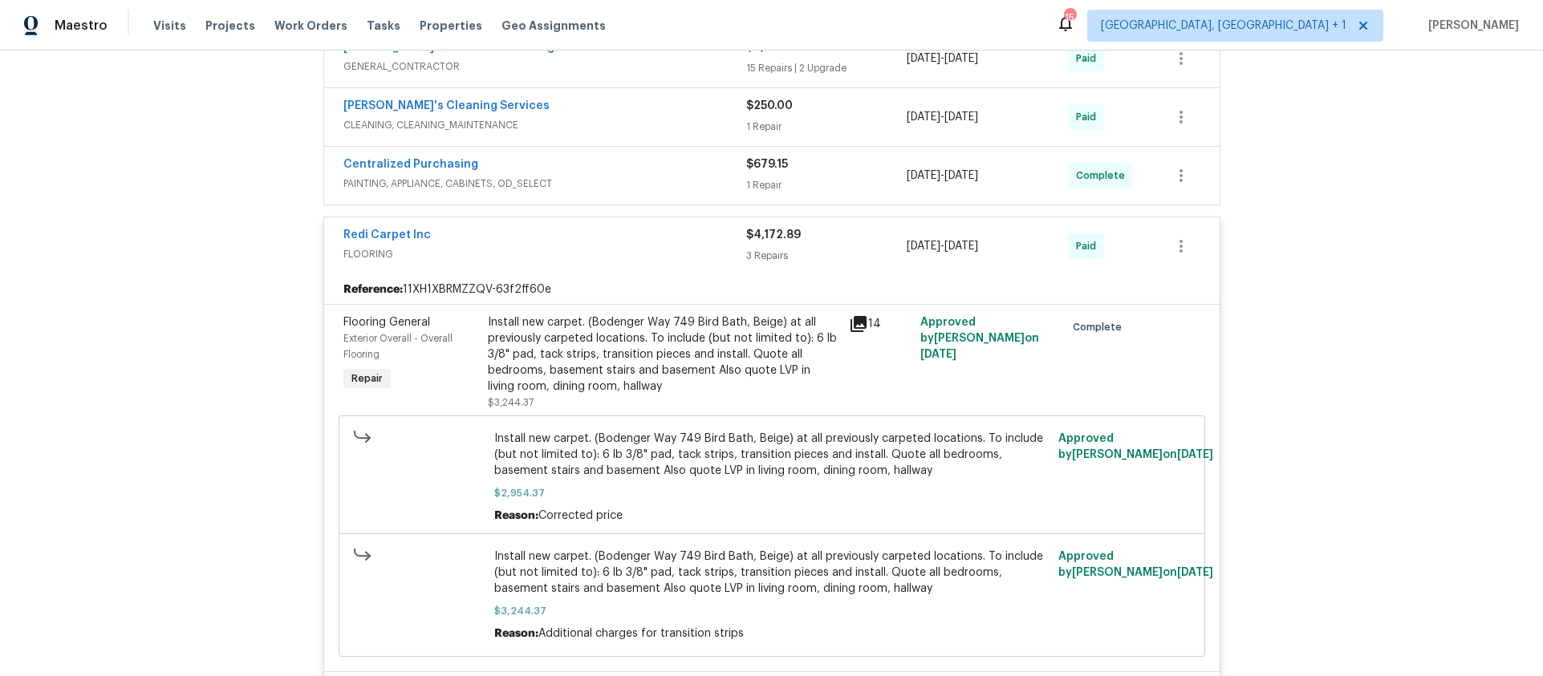
click at [551, 156] on div "Centralized Purchasing" at bounding box center [544, 165] width 403 height 19
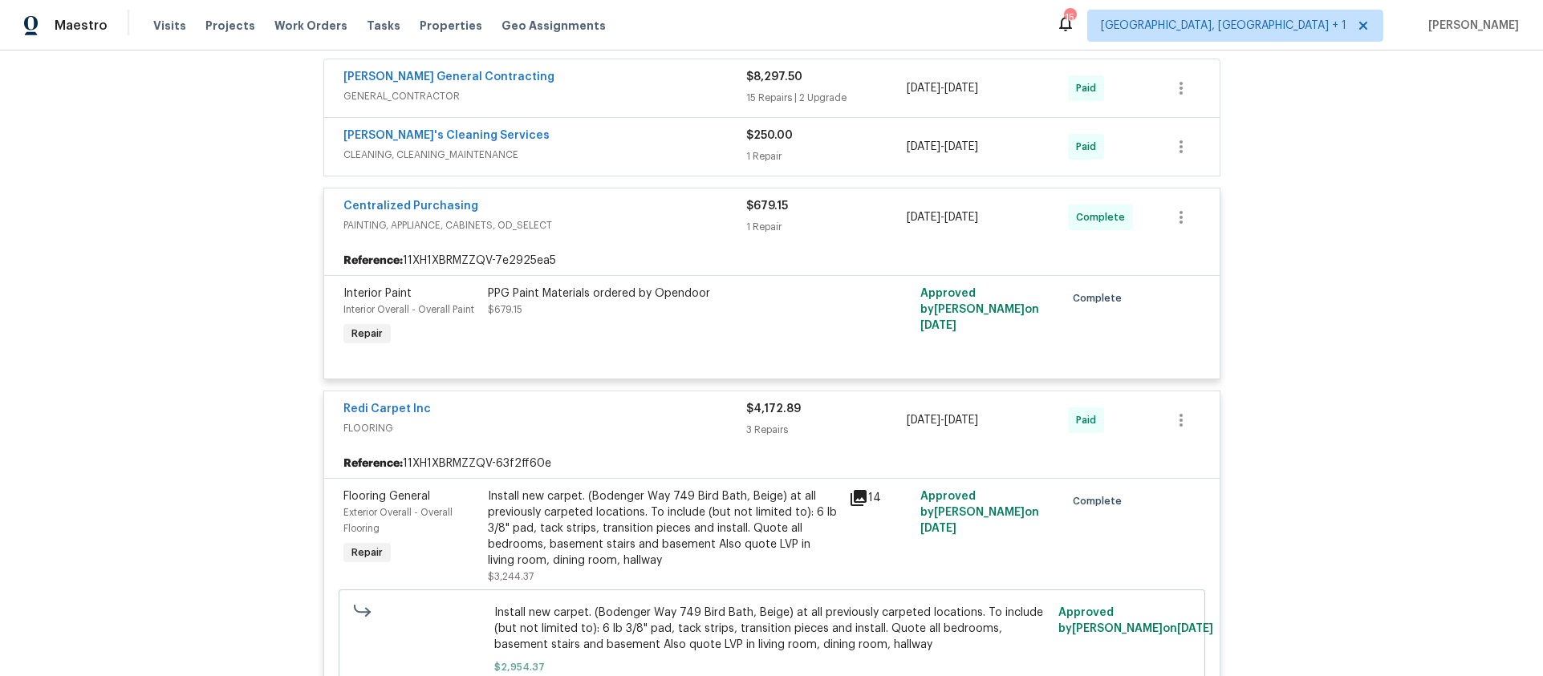
scroll to position [710, 0]
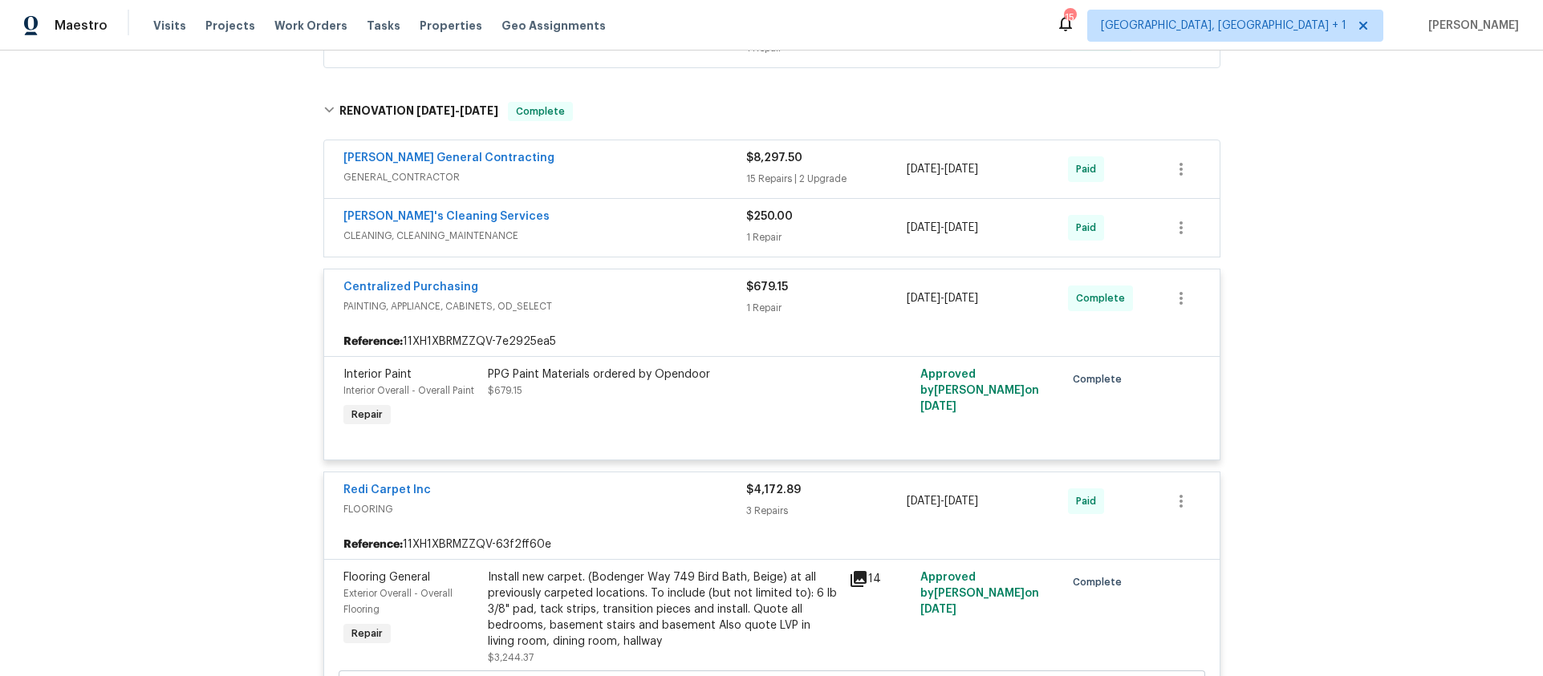
click at [555, 209] on div "[PERSON_NAME]'s Cleaning Services" at bounding box center [544, 218] width 403 height 19
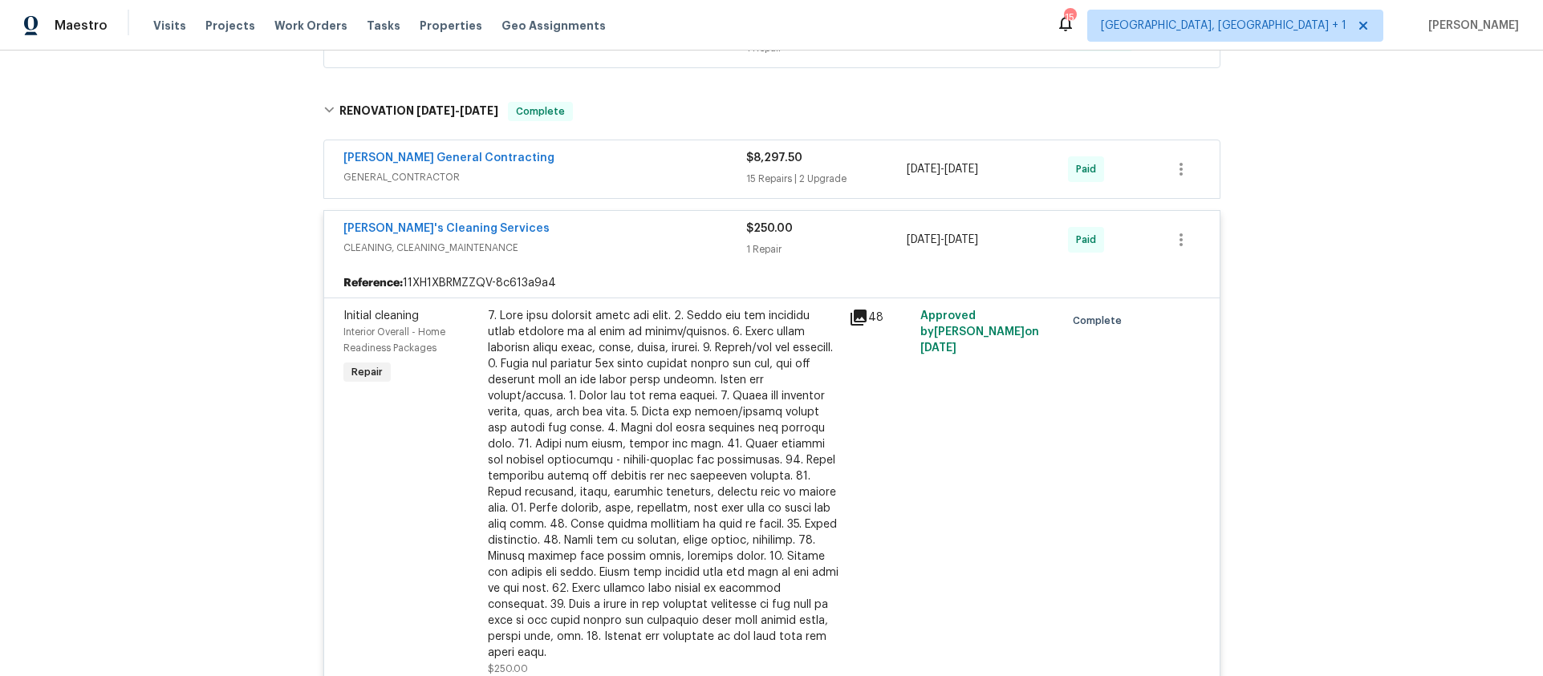
click at [564, 169] on span "GENERAL_CONTRACTOR" at bounding box center [544, 177] width 403 height 16
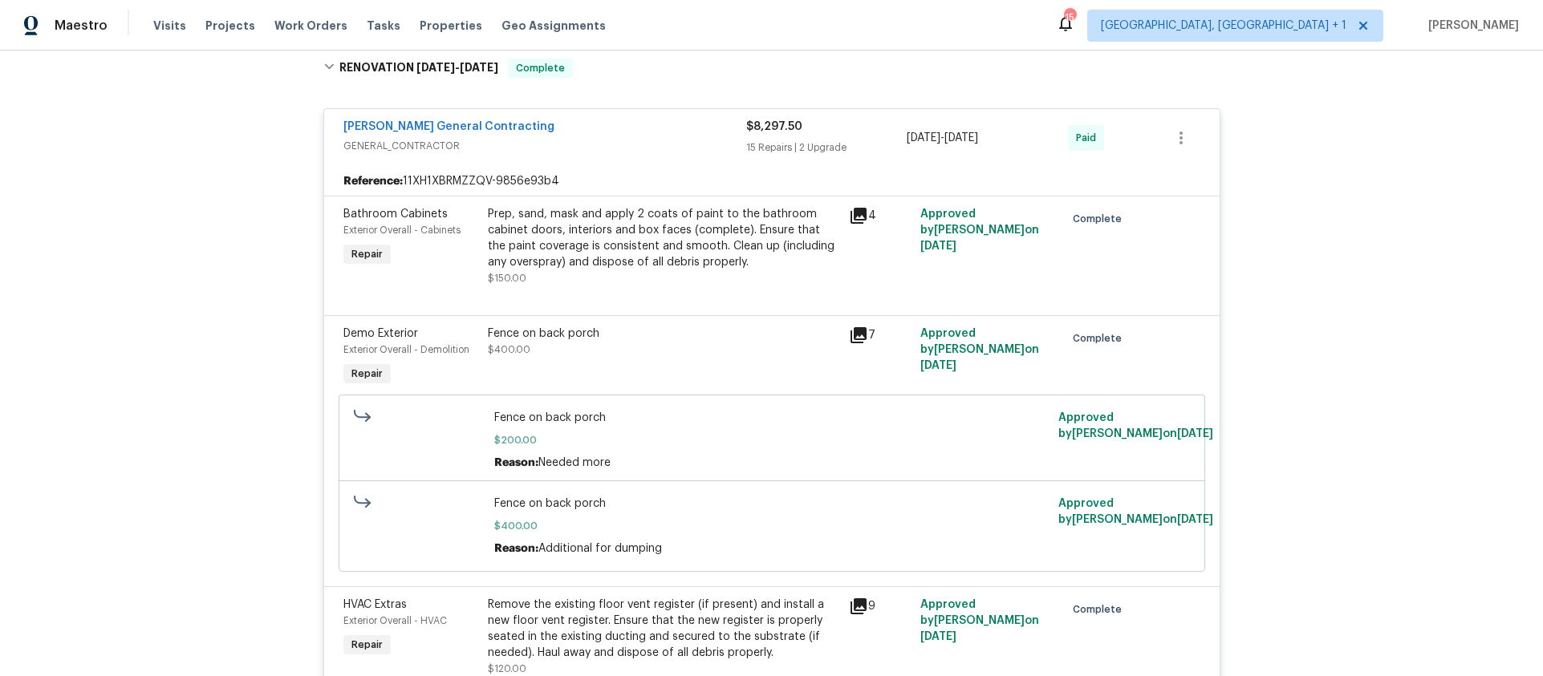
scroll to position [450, 0]
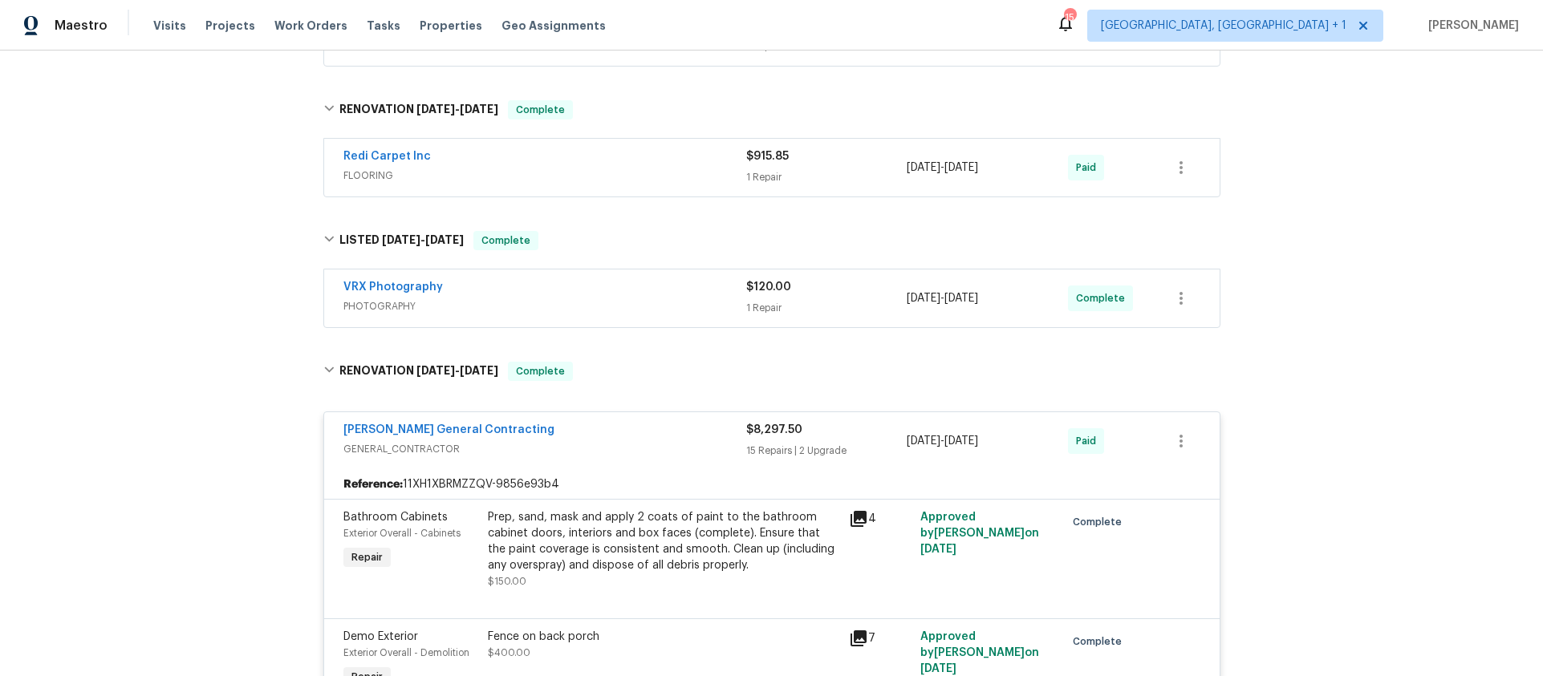
click at [587, 169] on span "FLOORING" at bounding box center [544, 176] width 403 height 16
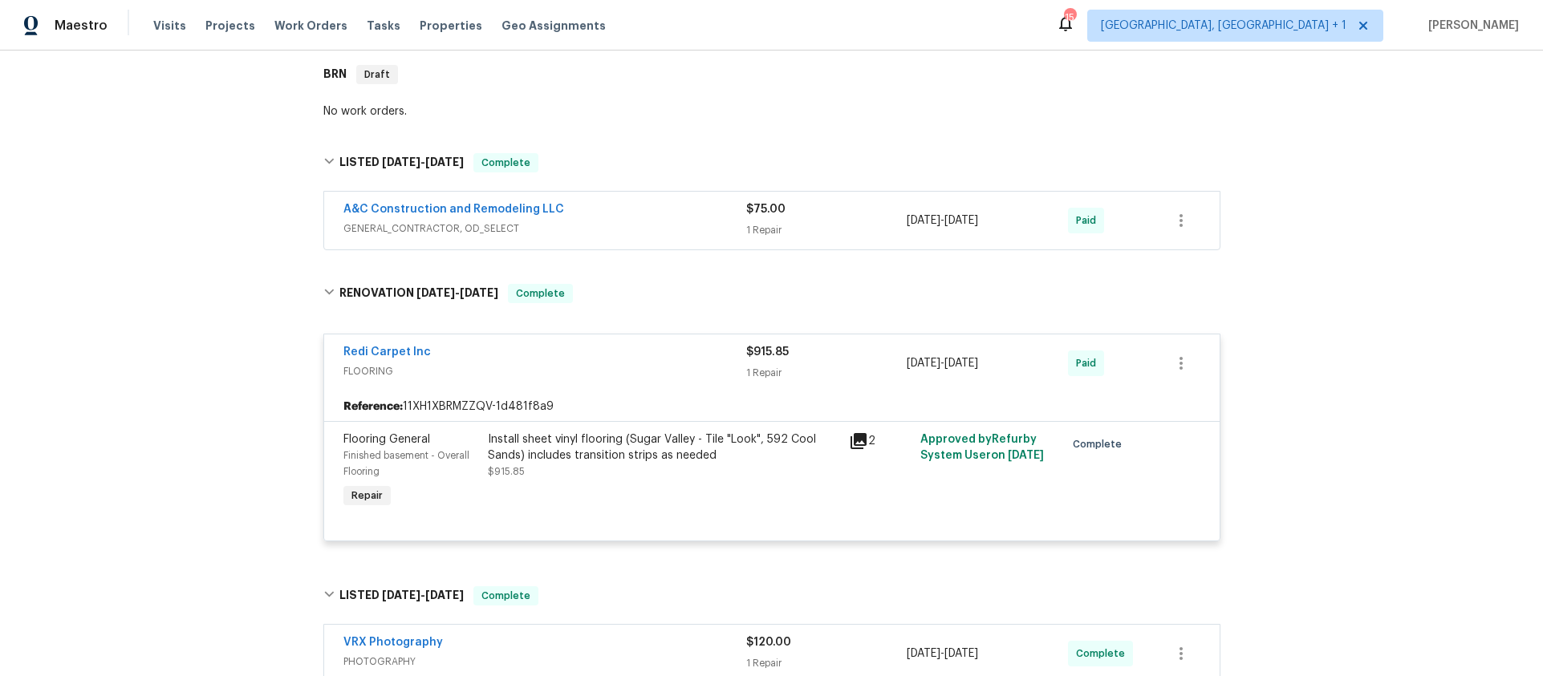
scroll to position [262, 0]
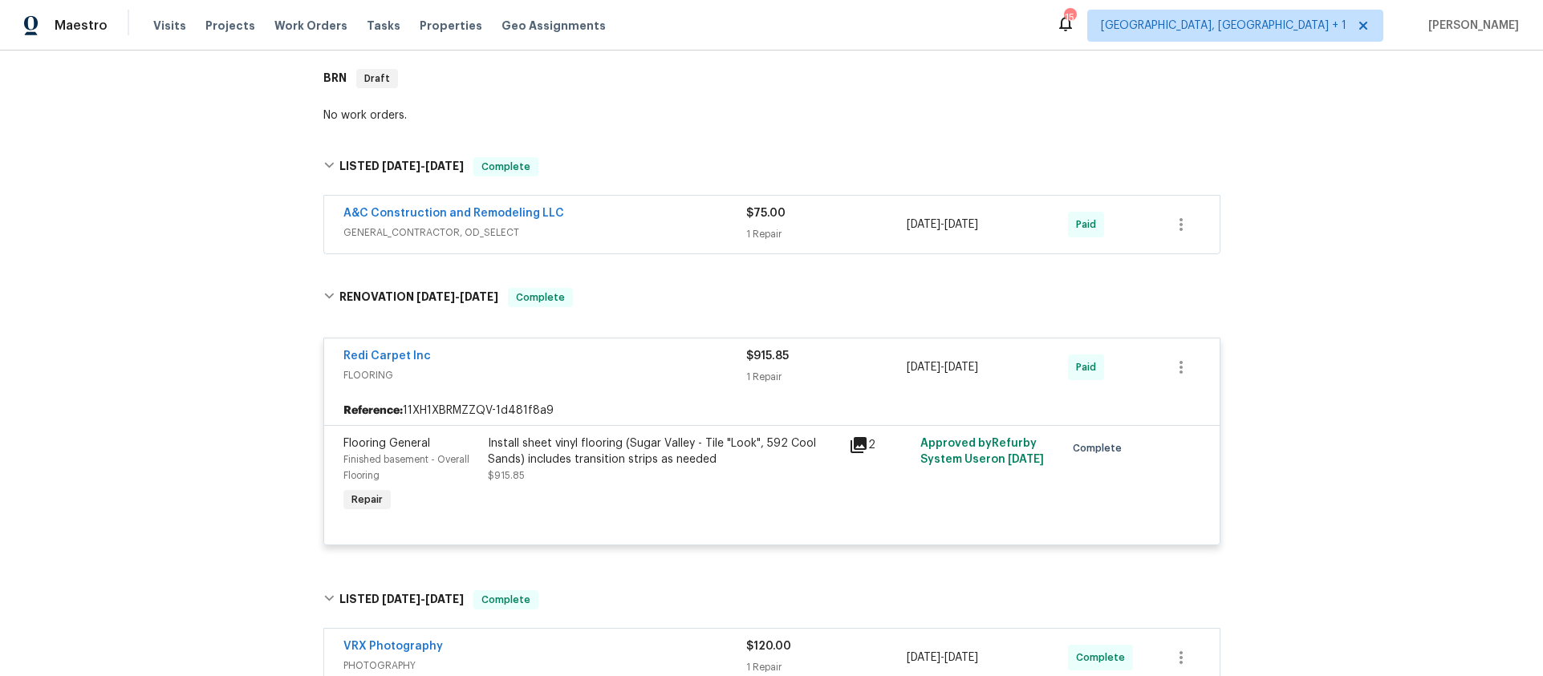
click at [667, 205] on div "A&C Construction and Remodeling LLC" at bounding box center [544, 214] width 403 height 19
